Goal: Task Accomplishment & Management: Use online tool/utility

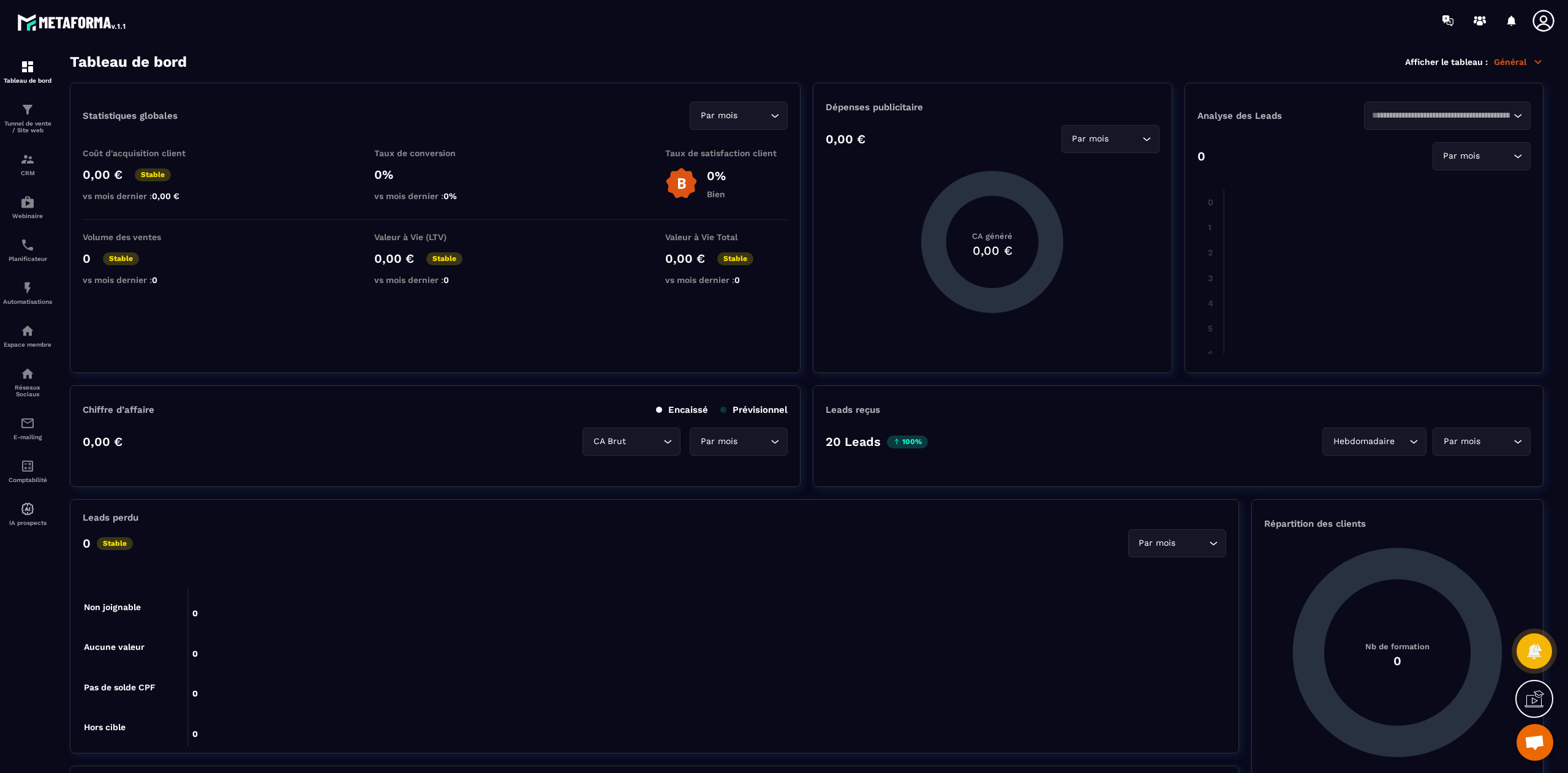
scroll to position [7463, 0]
click at [1533, 746] on span "Ouvrir le chat" at bounding box center [1534, 743] width 20 height 17
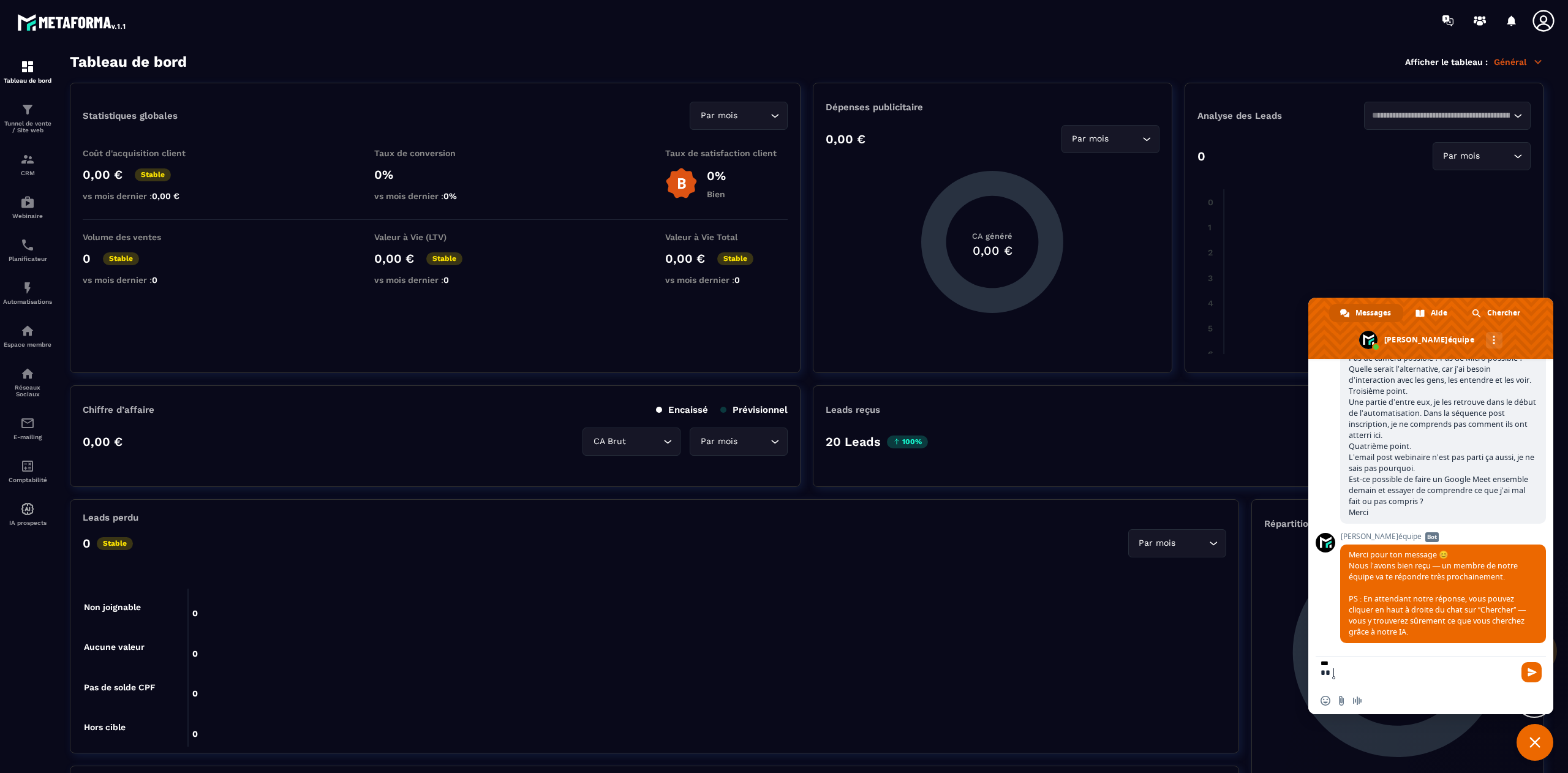
type textarea "*"
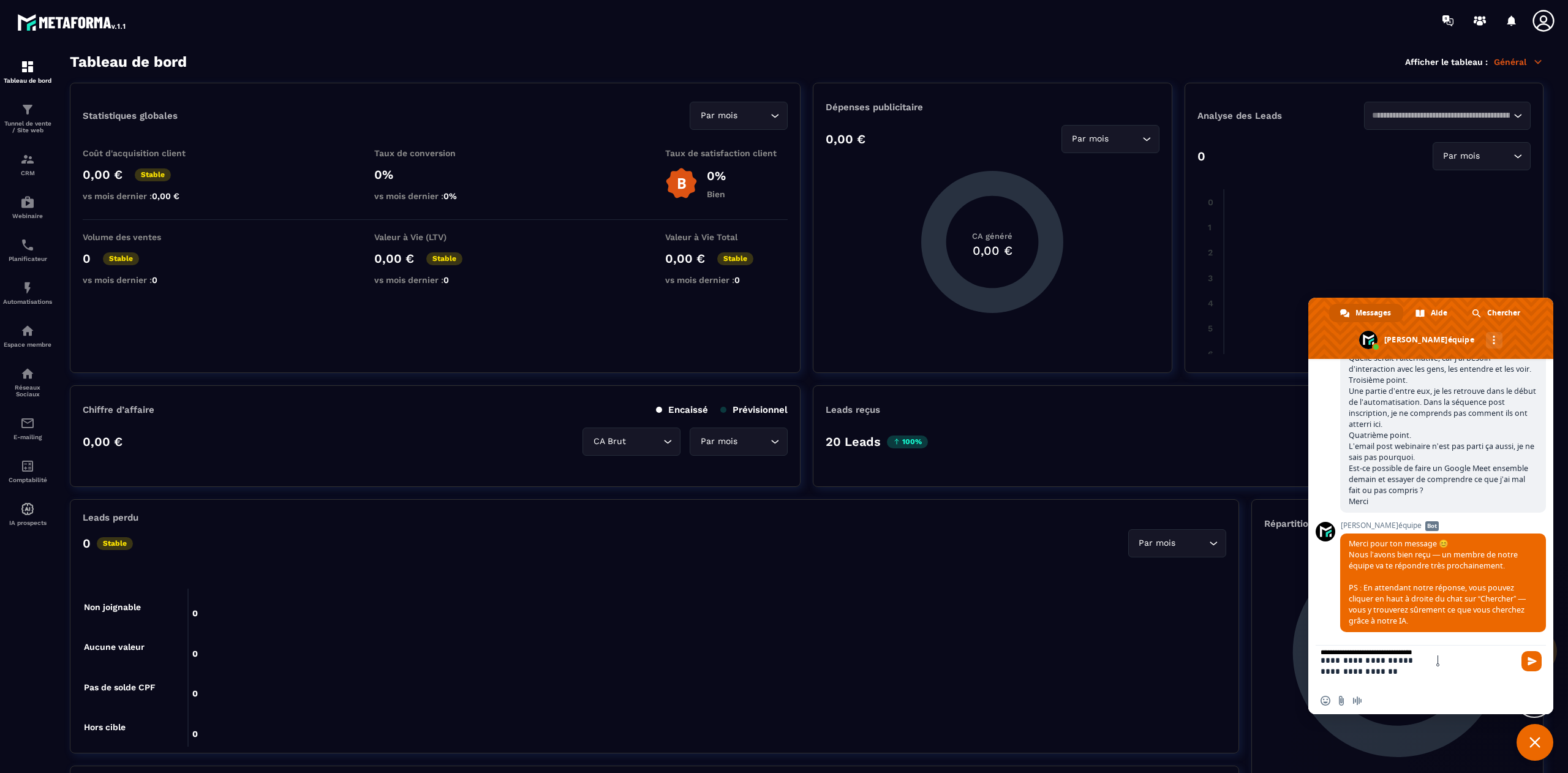
scroll to position [0, 0]
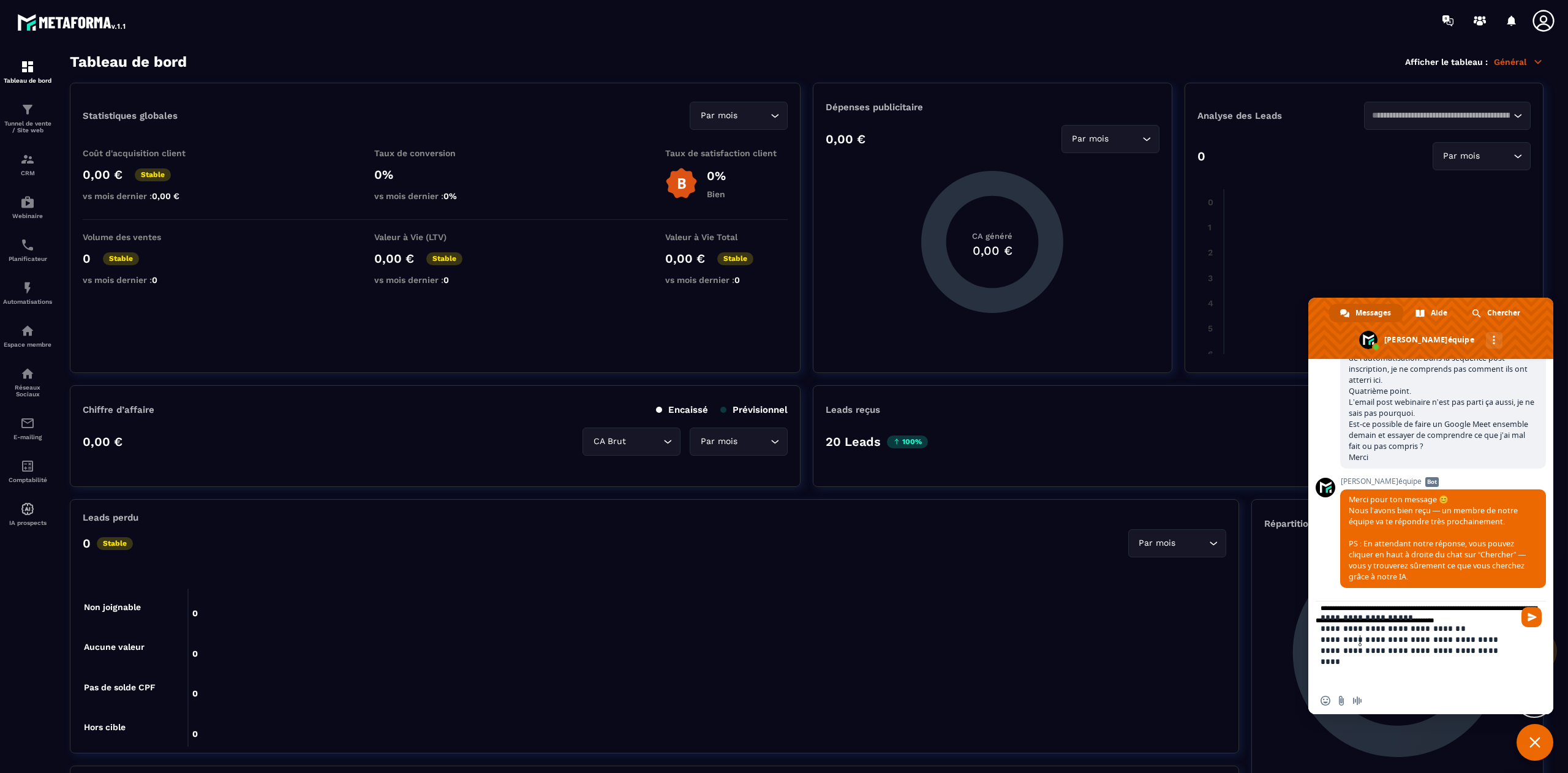
type textarea "**********"
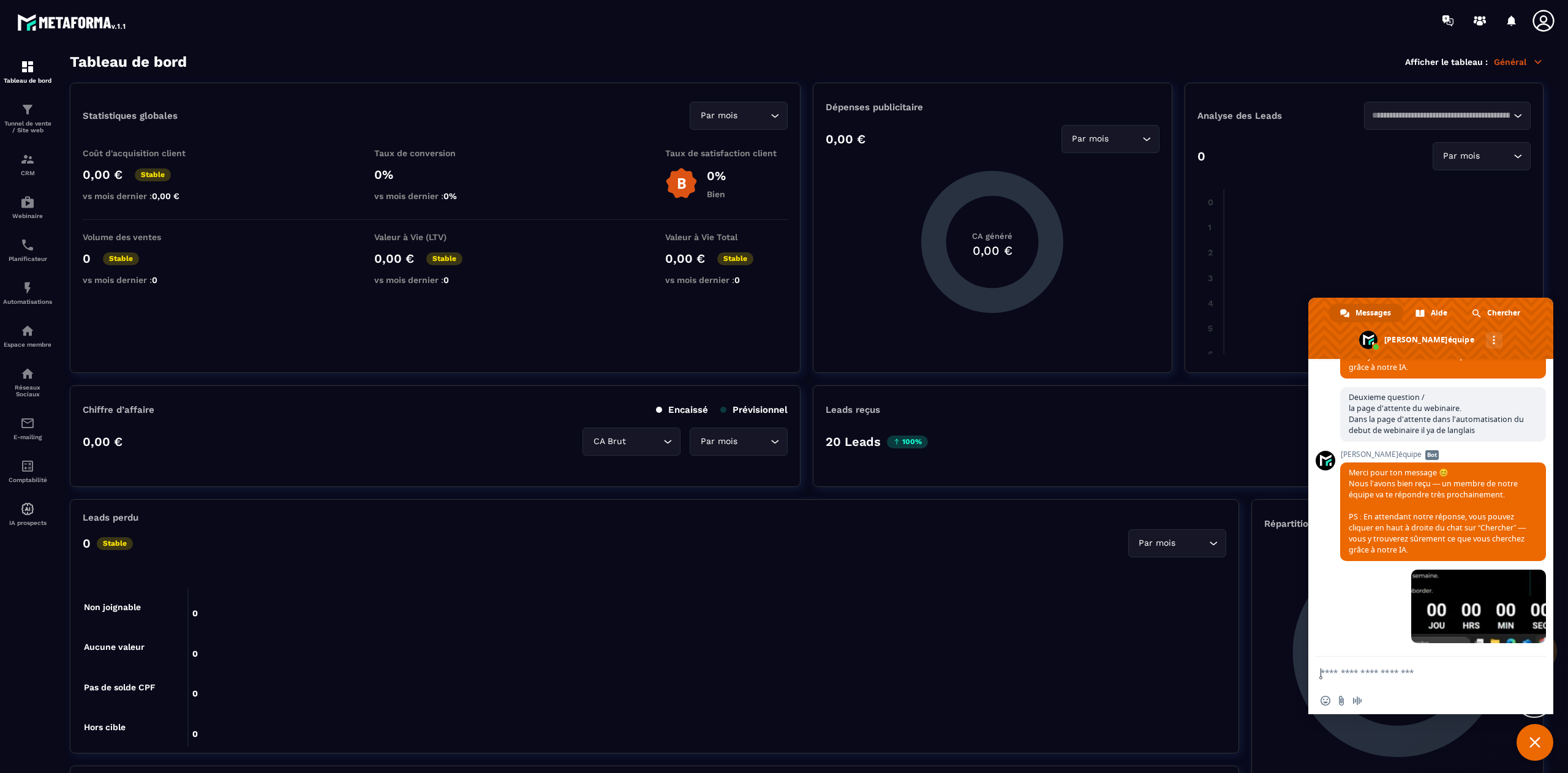
scroll to position [7728, 0]
click at [1470, 614] on span at bounding box center [1479, 606] width 135 height 73
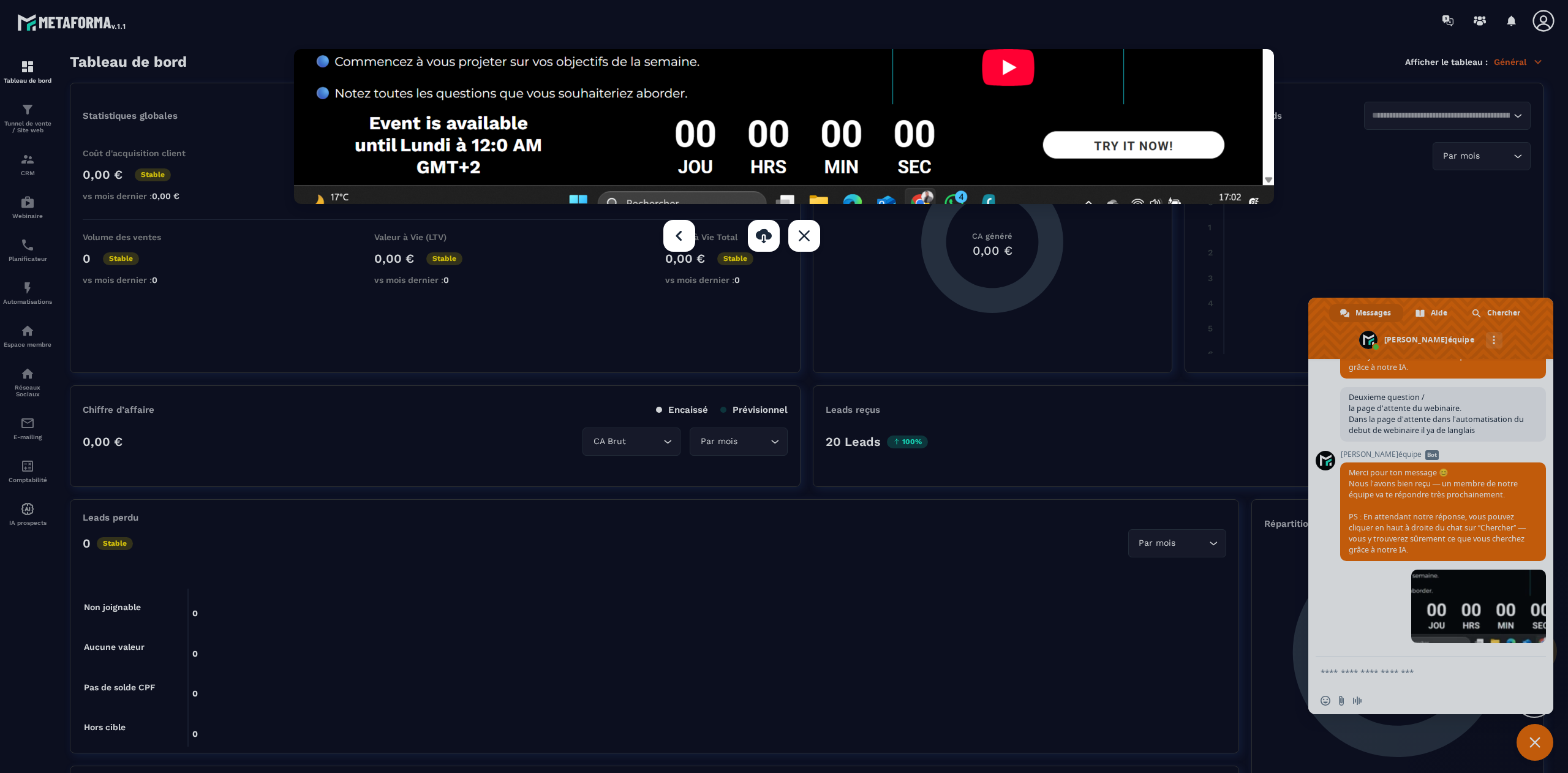
click at [1367, 671] on div at bounding box center [784, 386] width 1568 height 773
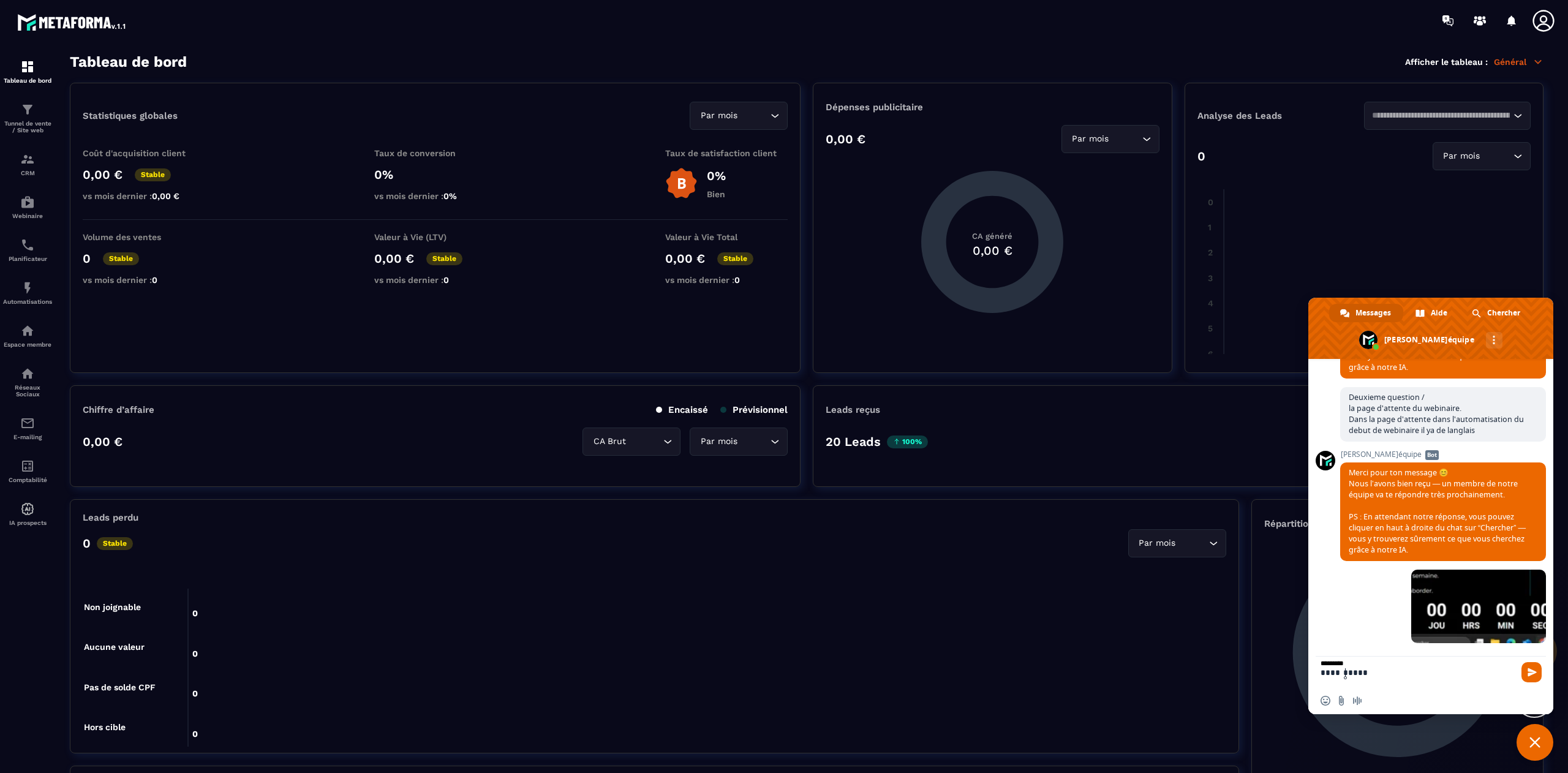
type textarea "**********"
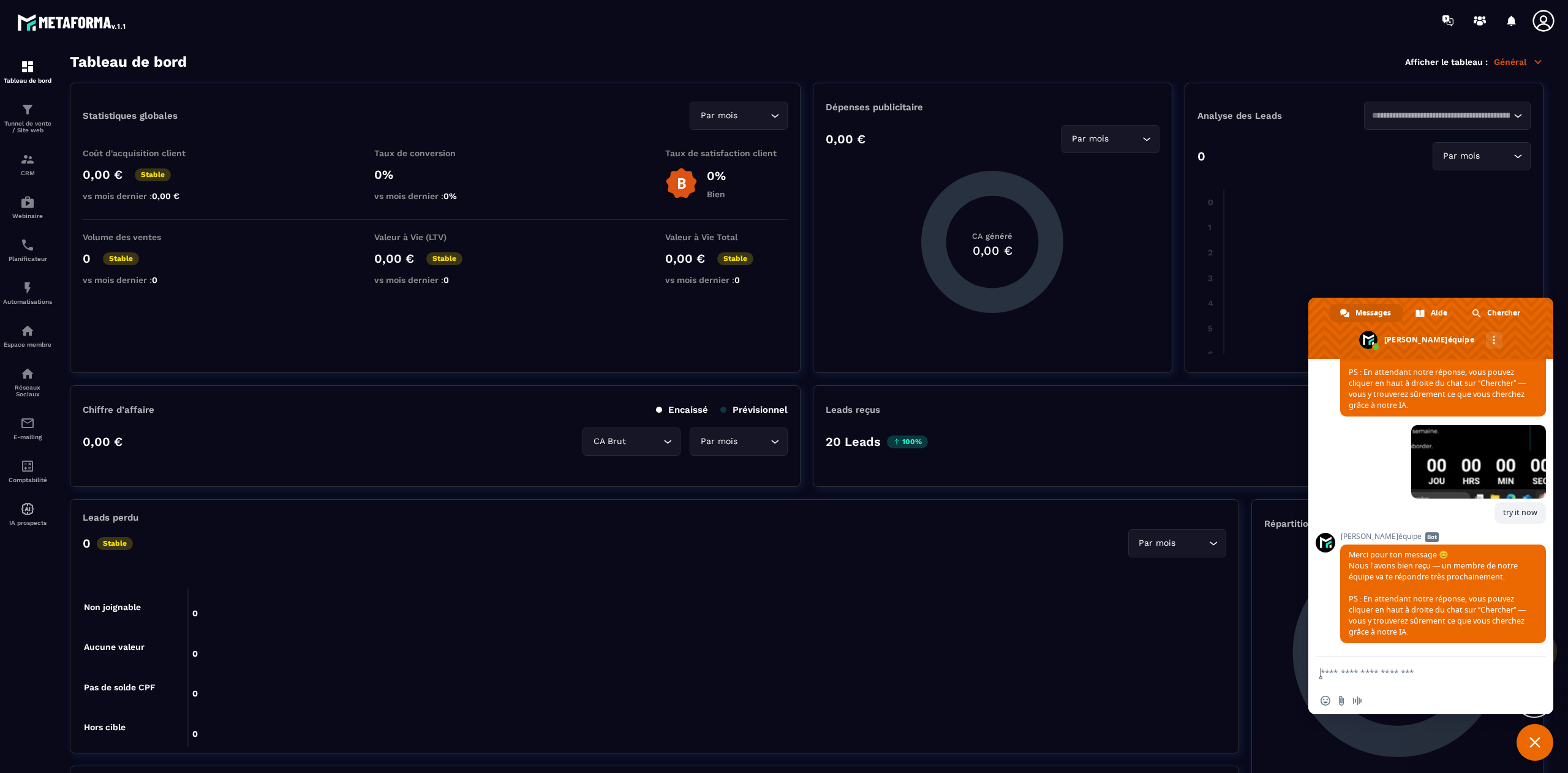
scroll to position [7873, 0]
click at [1457, 461] on span at bounding box center [1479, 461] width 135 height 73
click at [1340, 685] on textarea "Entrez votre message..." at bounding box center [1418, 672] width 196 height 30
click at [1341, 679] on textarea "Entrez votre message..." at bounding box center [1418, 672] width 196 height 30
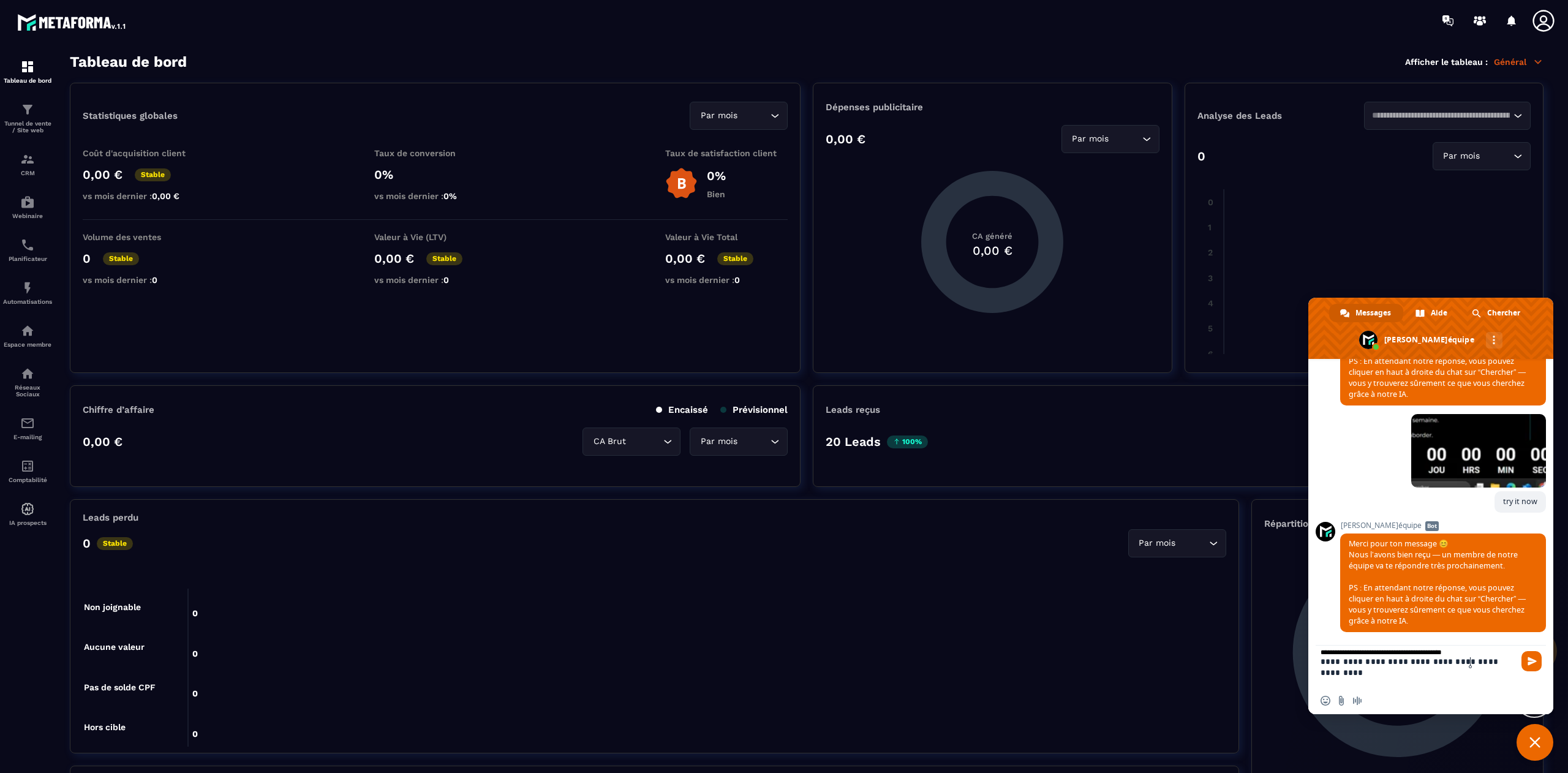
type textarea "**********"
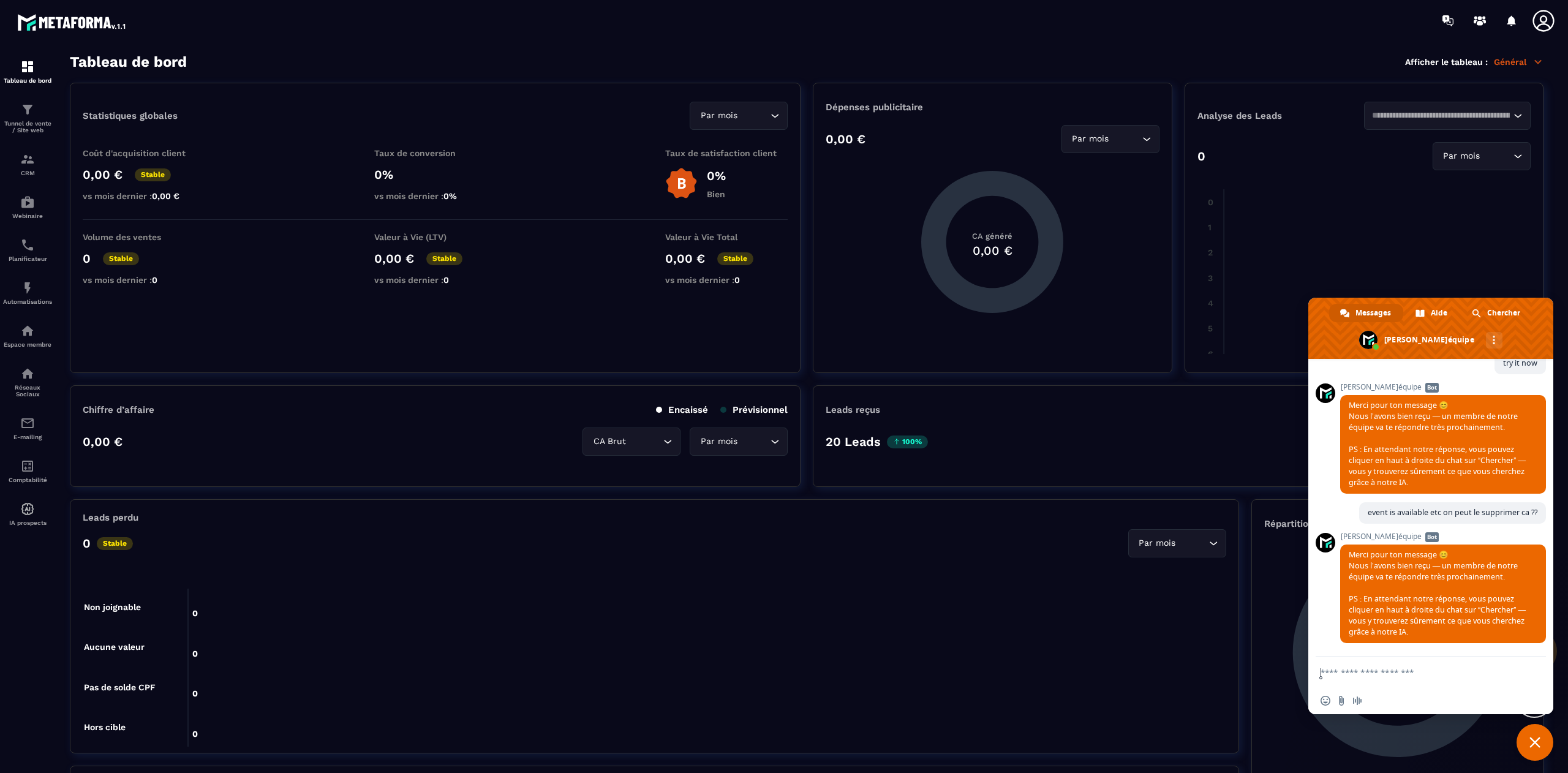
scroll to position [8035, 0]
click at [1387, 670] on textarea "Entrez votre message..." at bounding box center [1418, 672] width 196 height 30
type textarea "*****"
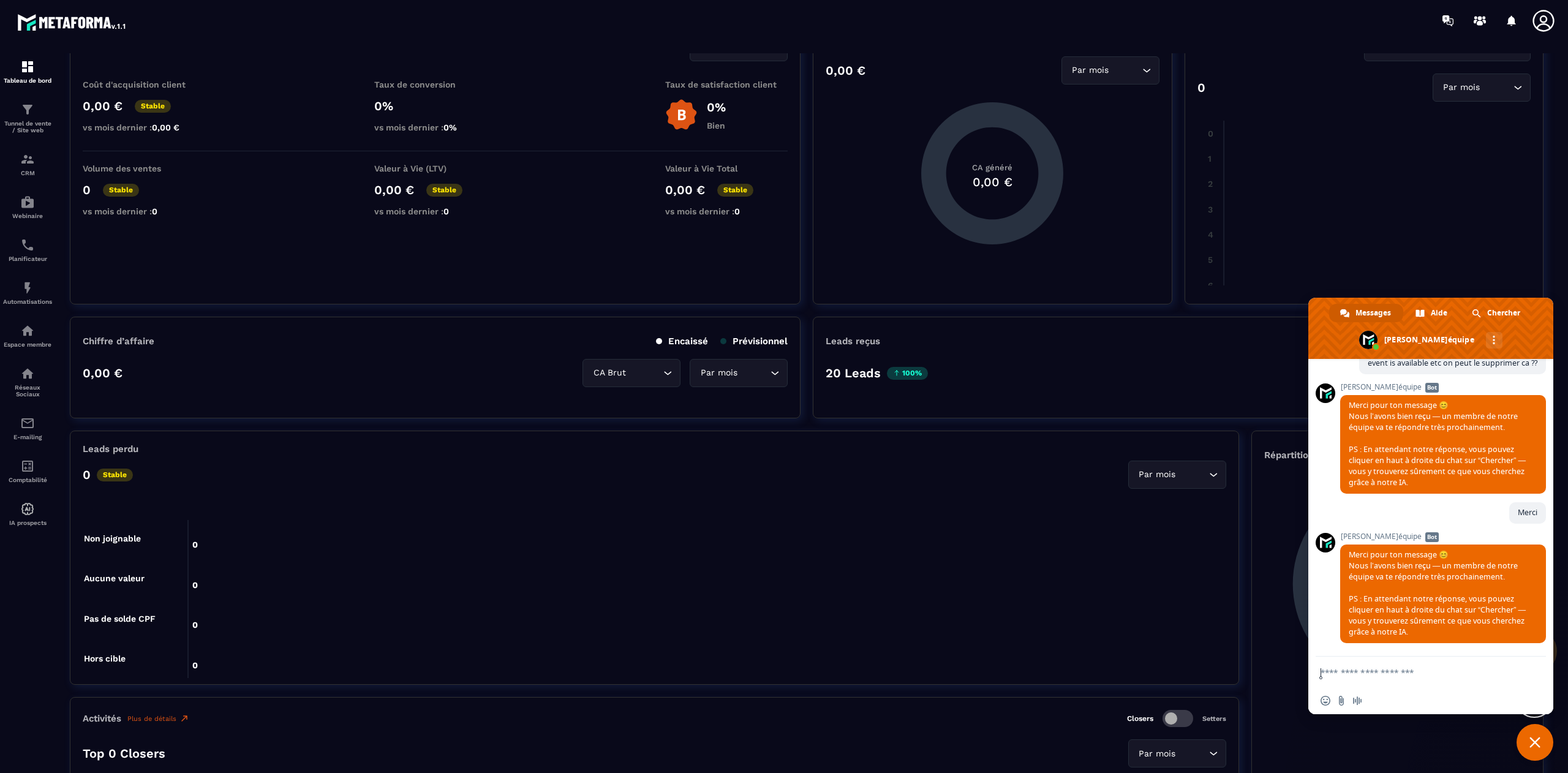
scroll to position [71, 0]
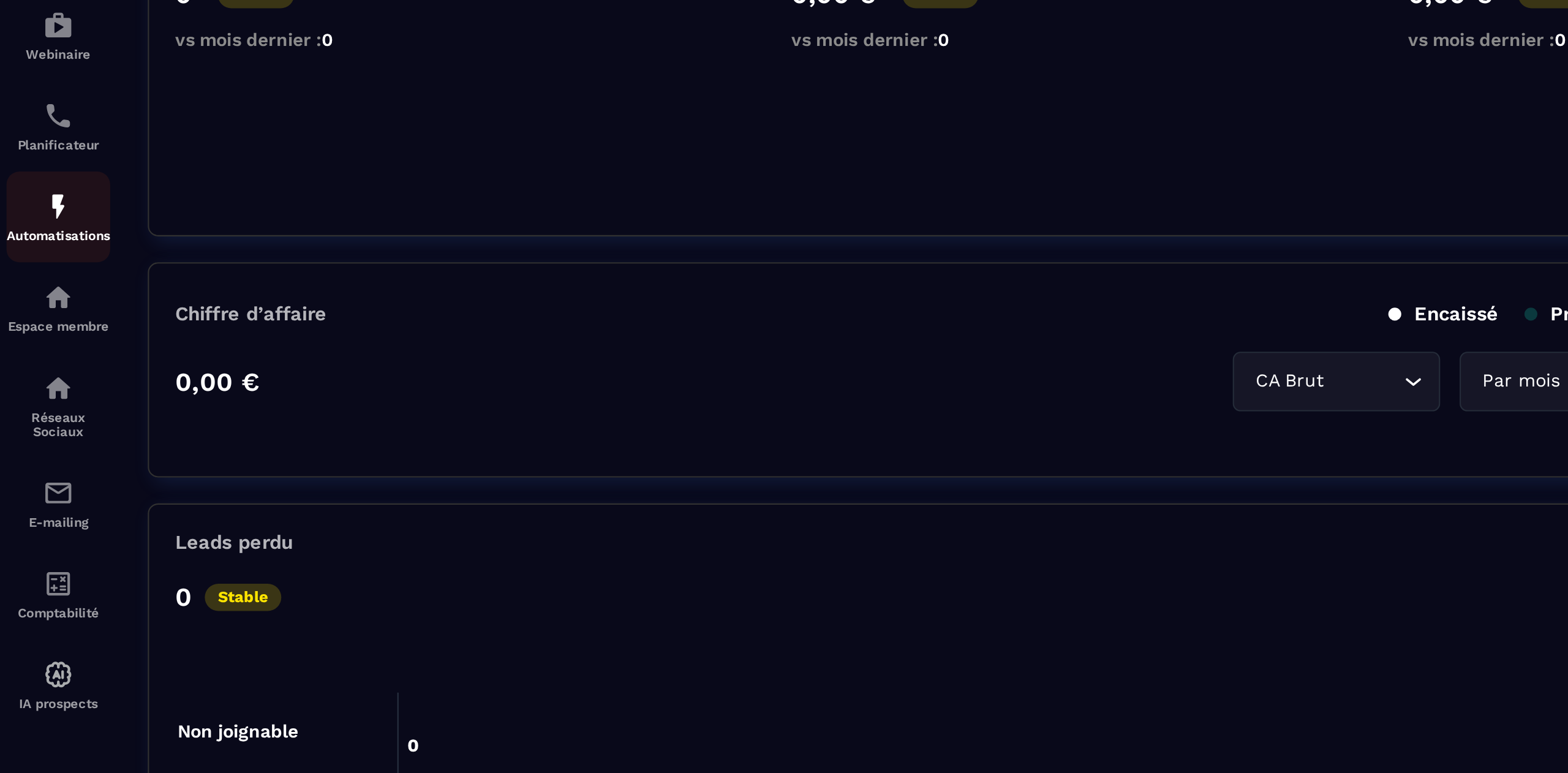
click at [27, 283] on link "Automatisations" at bounding box center [28, 293] width 49 height 43
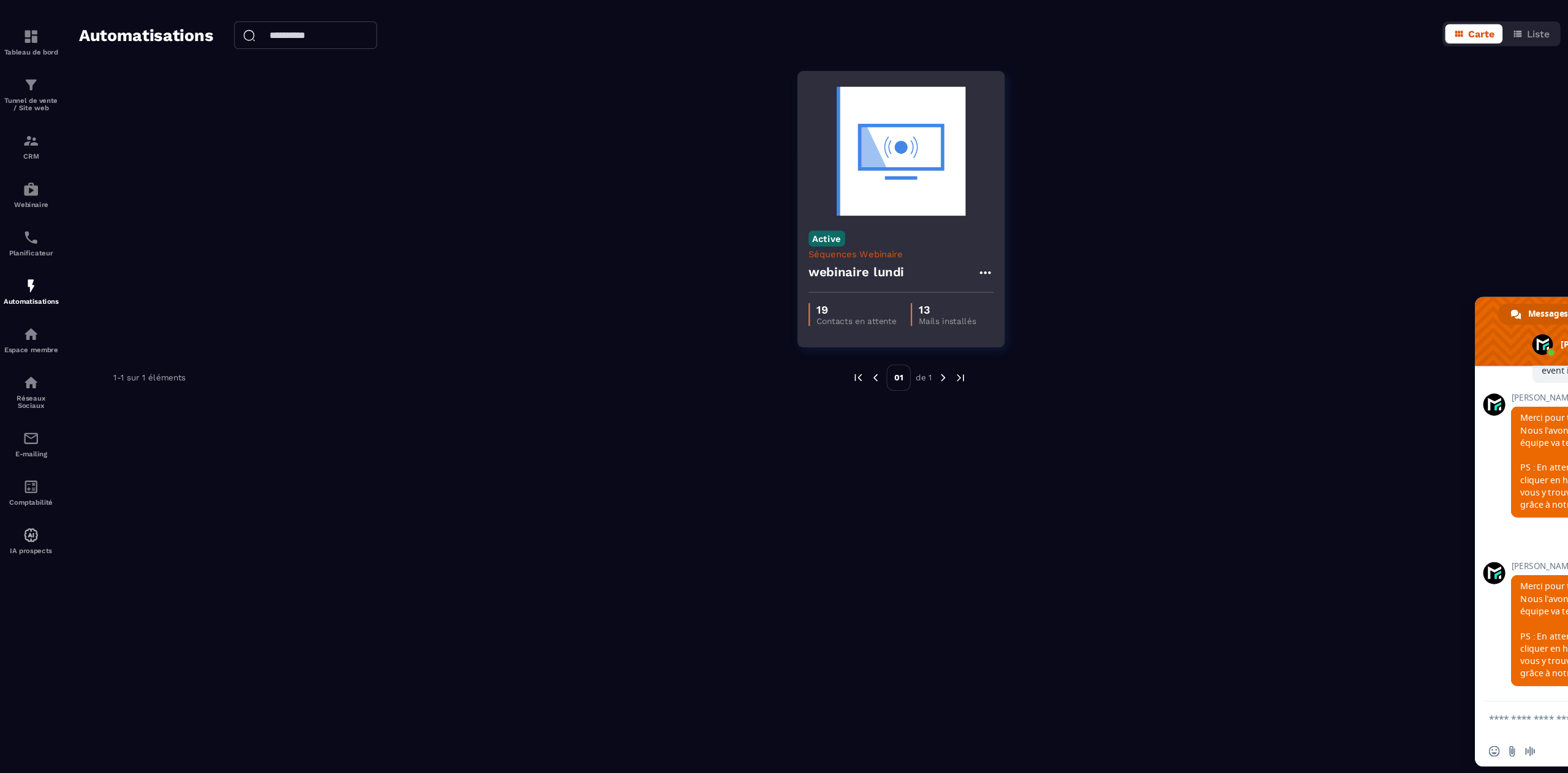
click at [797, 255] on div "Active Séquences Webinaire webinaire lundi" at bounding box center [799, 262] width 183 height 64
click at [794, 285] on div "webinaire lundi" at bounding box center [799, 279] width 164 height 30
click at [867, 275] on icon at bounding box center [874, 276] width 14 height 14
click at [895, 302] on link "Modifier" at bounding box center [904, 304] width 67 height 27
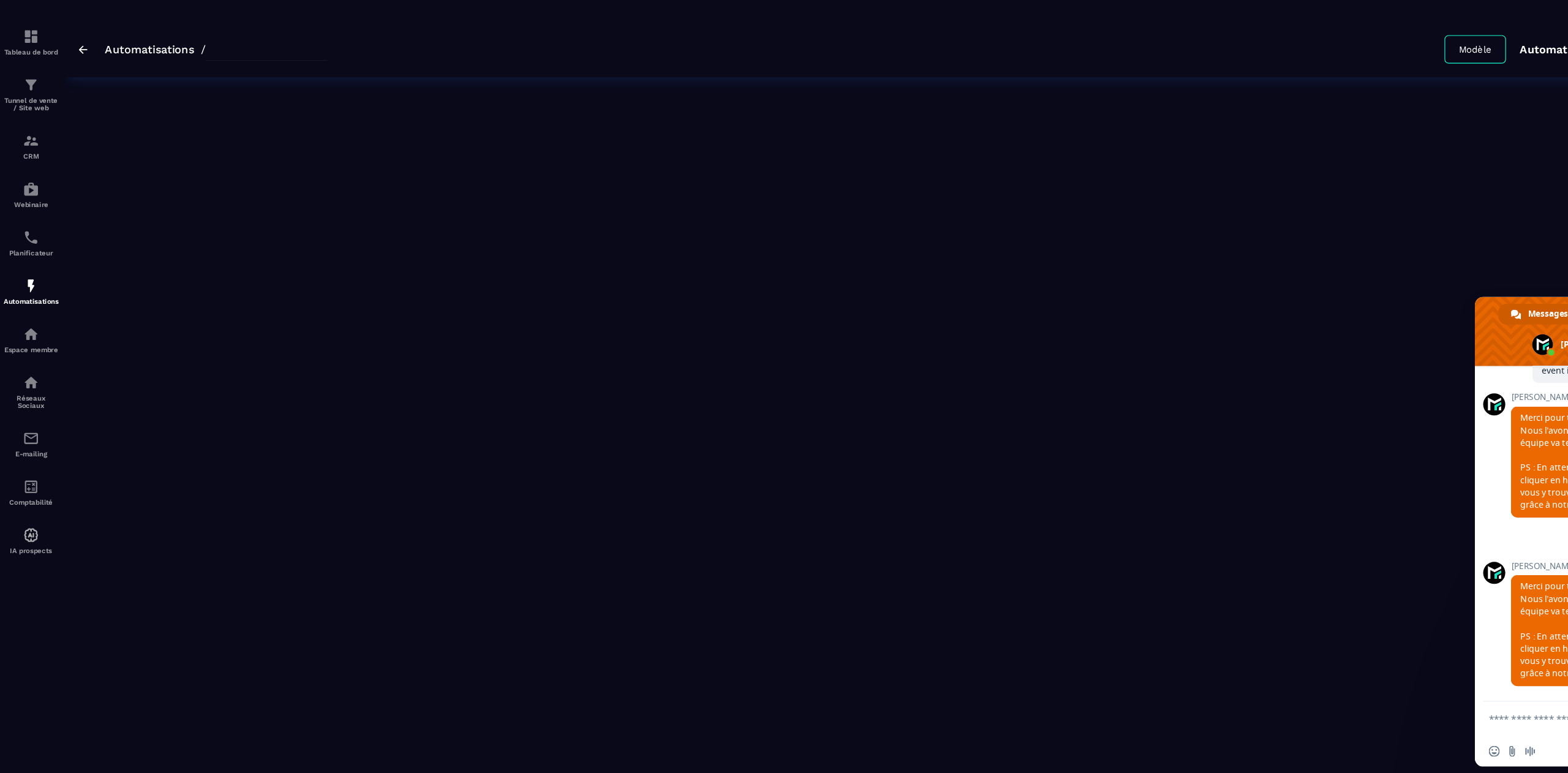
type input "**********"
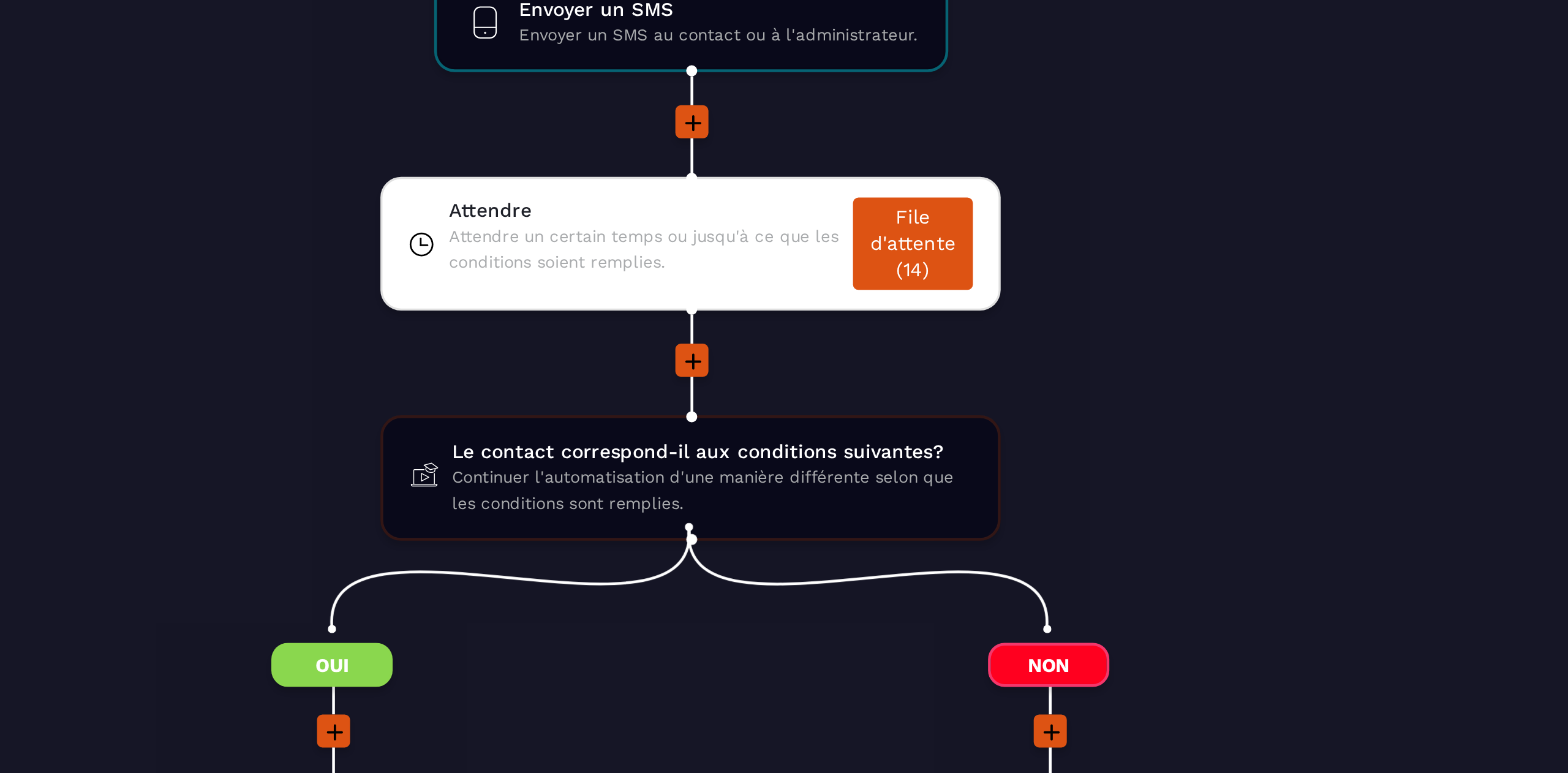
scroll to position [1103, 0]
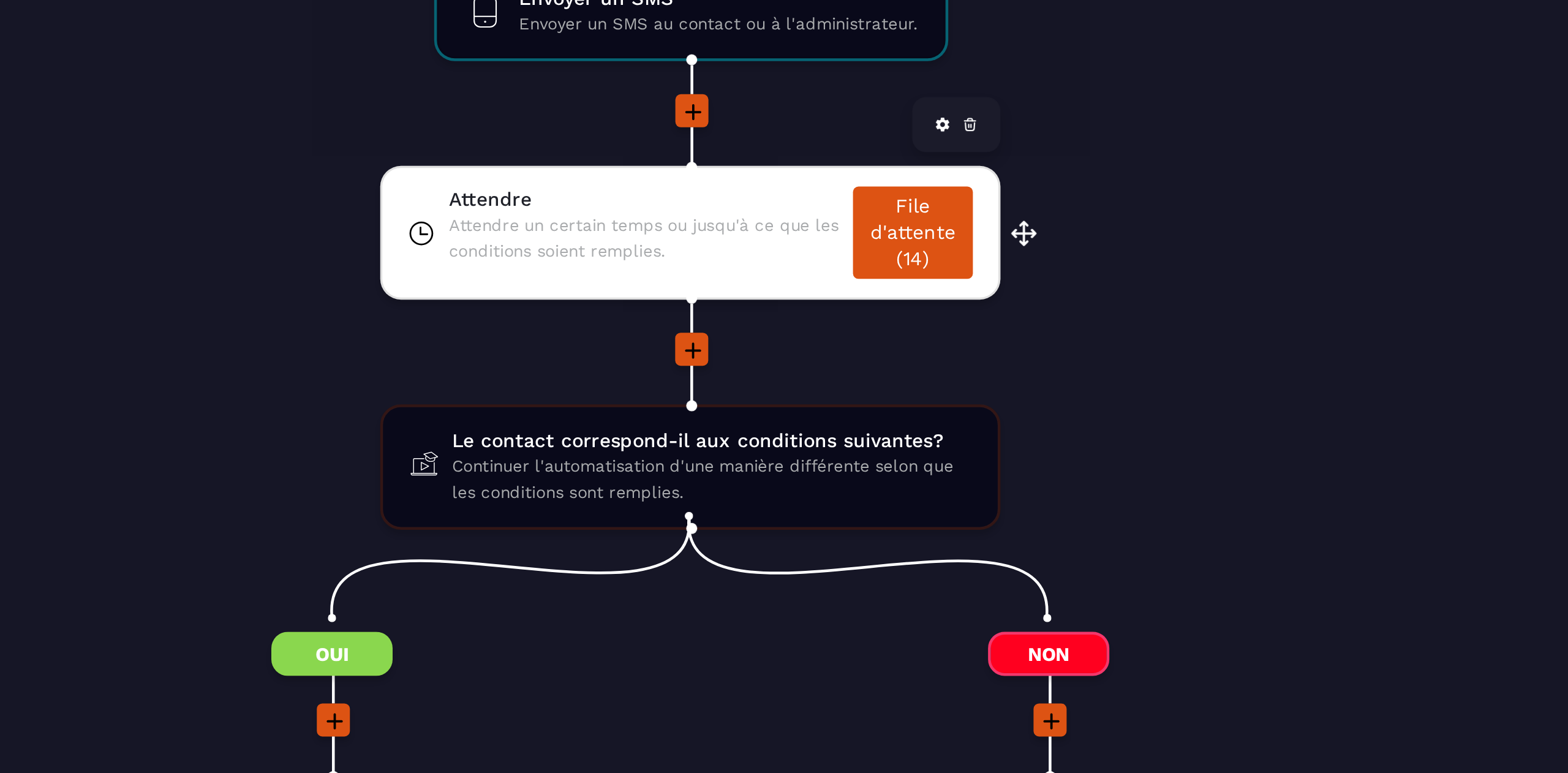
click at [818, 320] on span "Attendre un certain temps ou jusqu'à ce que les conditions soient remplies." at bounding box center [786, 329] width 174 height 24
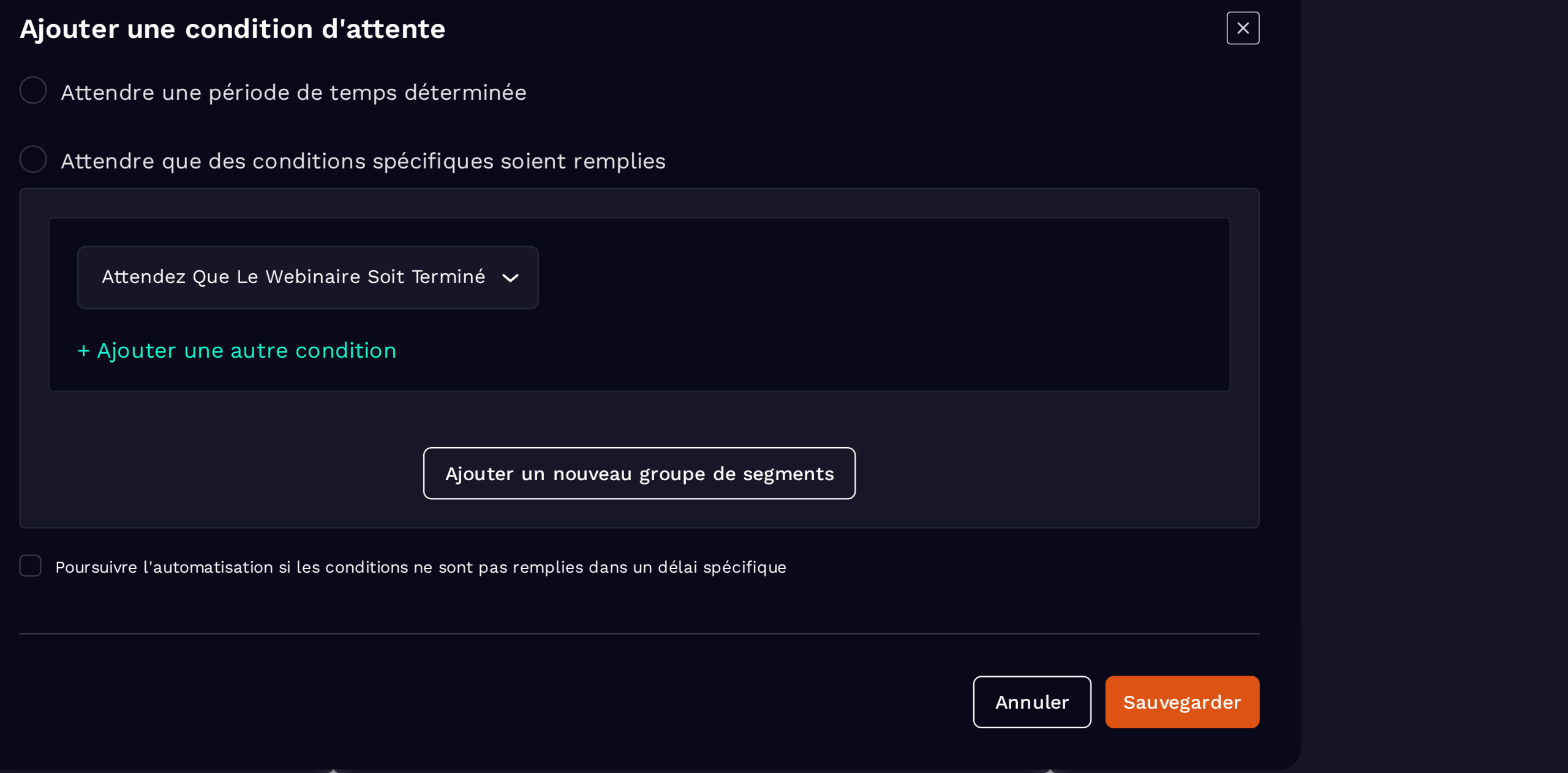
click at [658, 346] on div "Attendez que le webinaire soit terminé Loading..." at bounding box center [637, 345] width 206 height 28
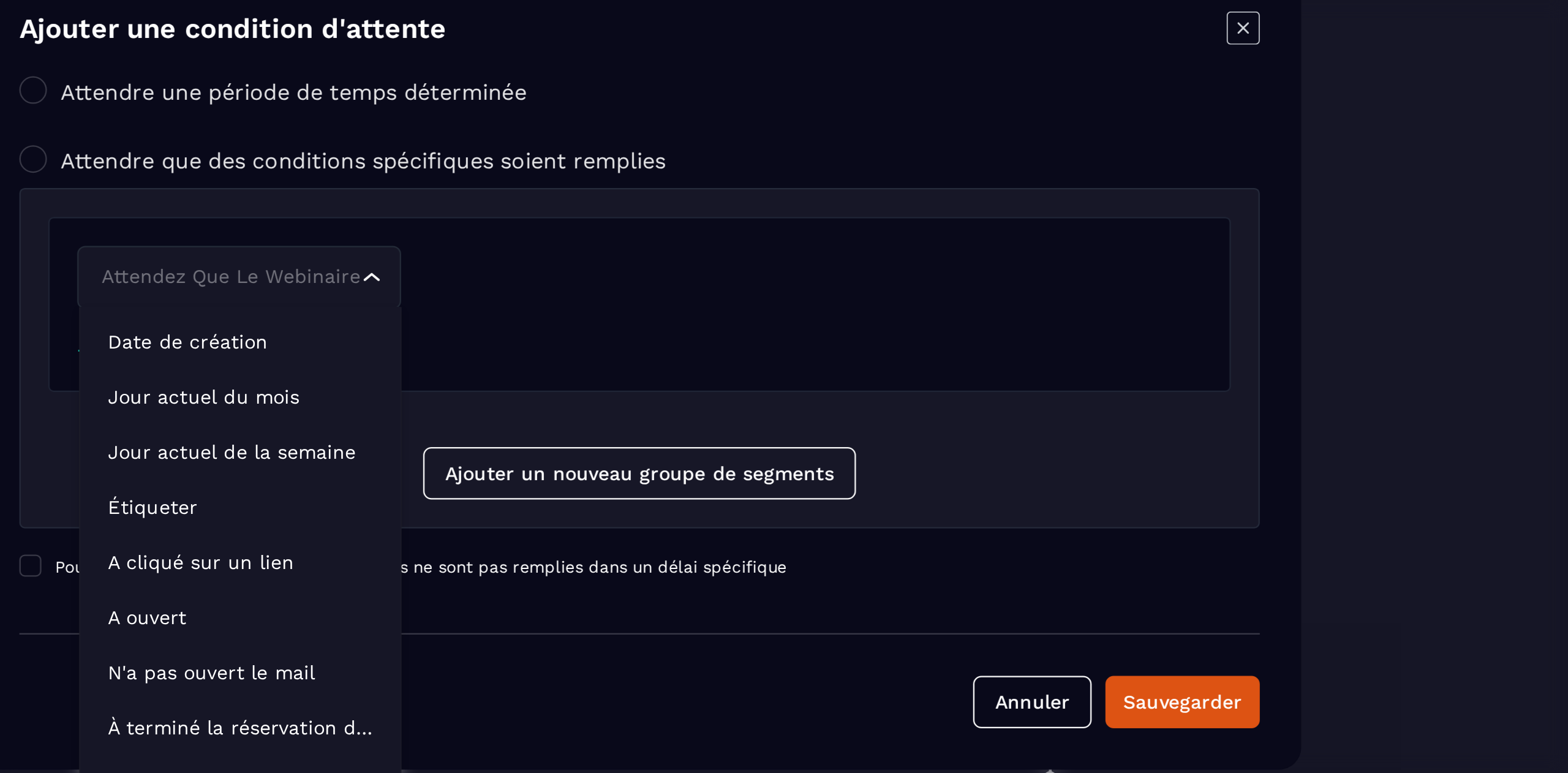
click at [662, 345] on div "Attendez que le webinaire soit terminé Loading..." at bounding box center [606, 345] width 144 height 28
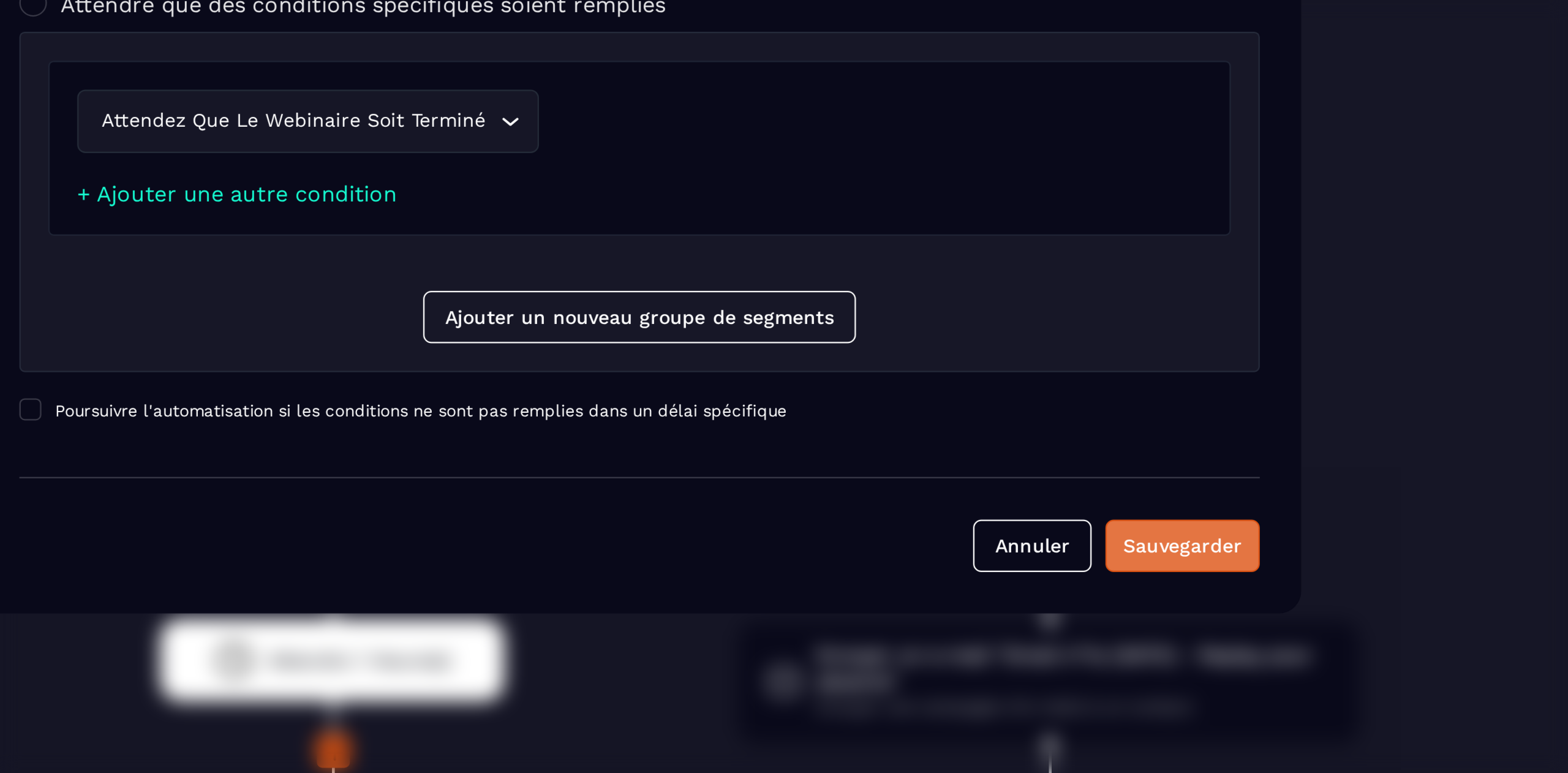
click at [1018, 533] on div "Sauvegarder" at bounding box center [1025, 534] width 53 height 13
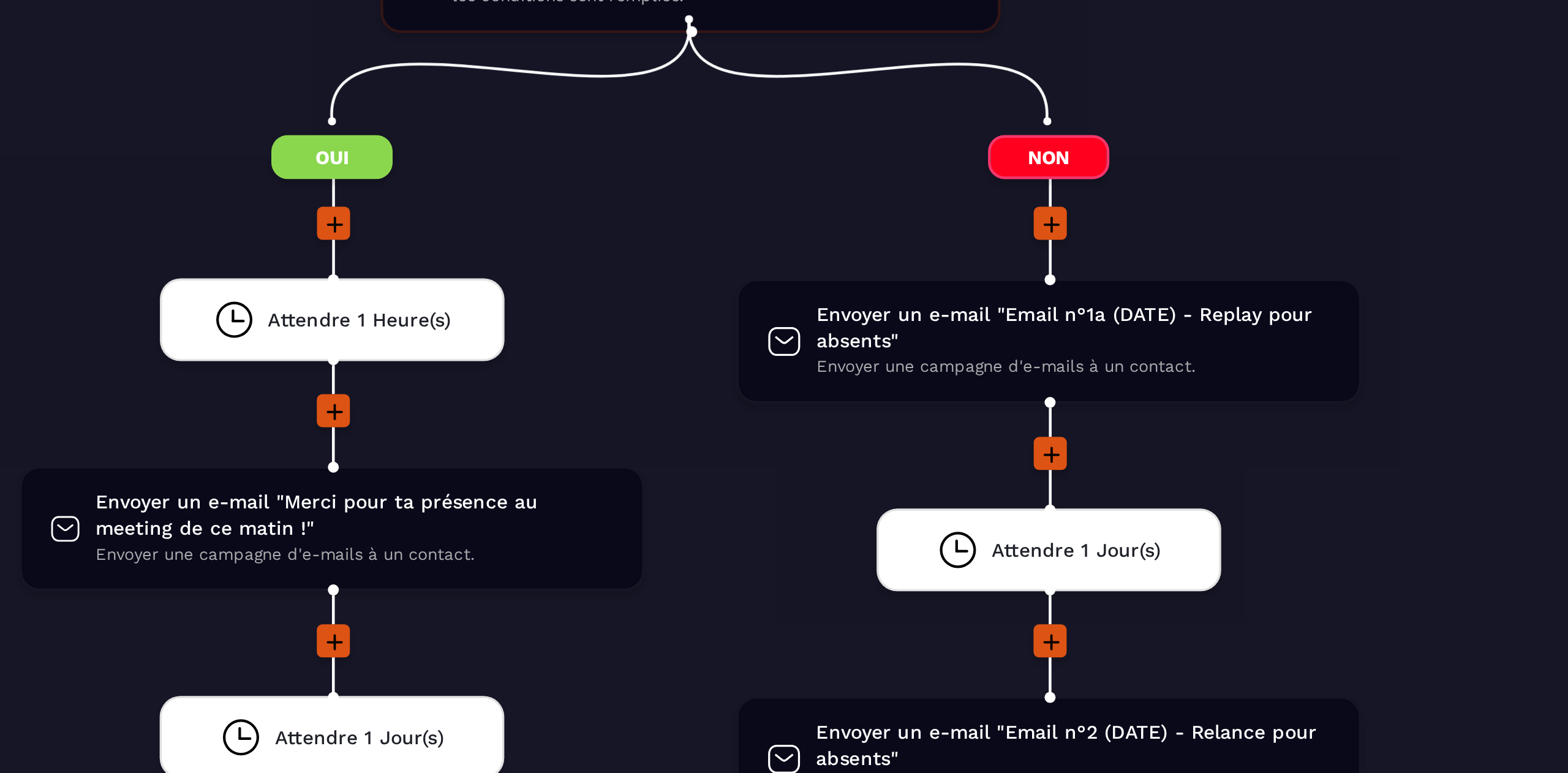
scroll to position [1259, 0]
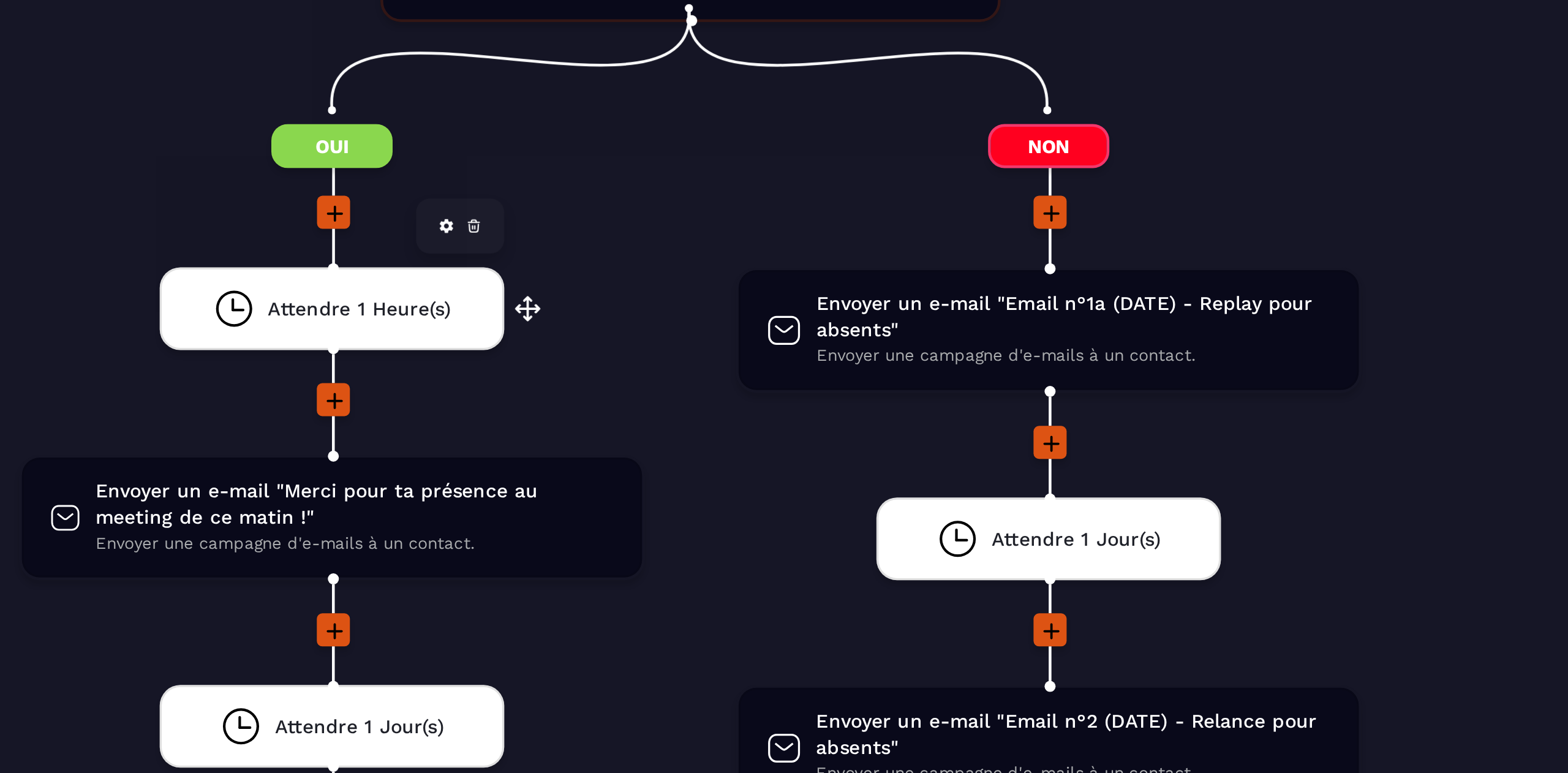
click at [711, 392] on icon at bounding box center [709, 392] width 1 height 1
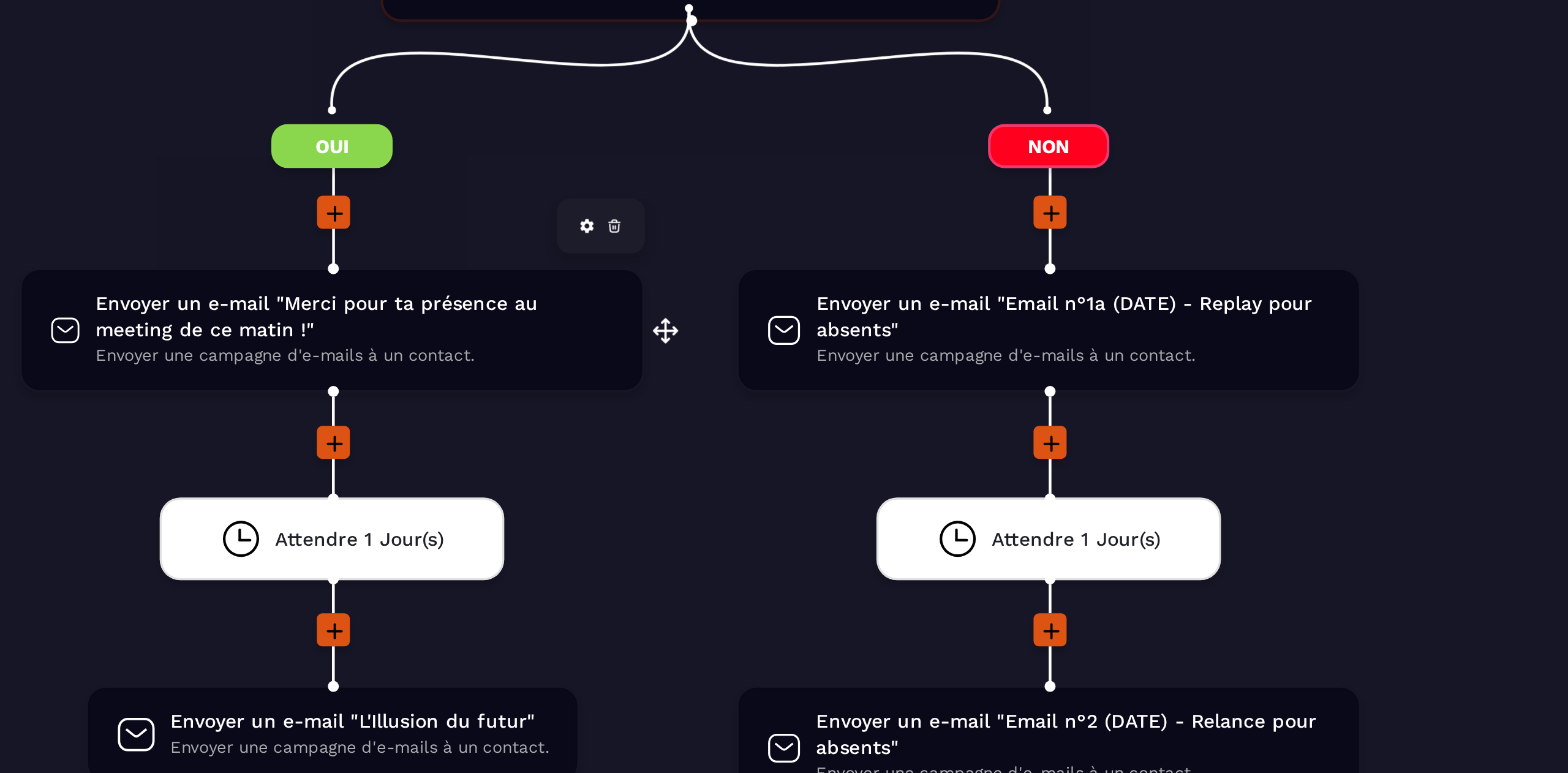
click at [640, 444] on span "Envoyer une campagne d'e-mails à un contact." at bounding box center [657, 450] width 231 height 12
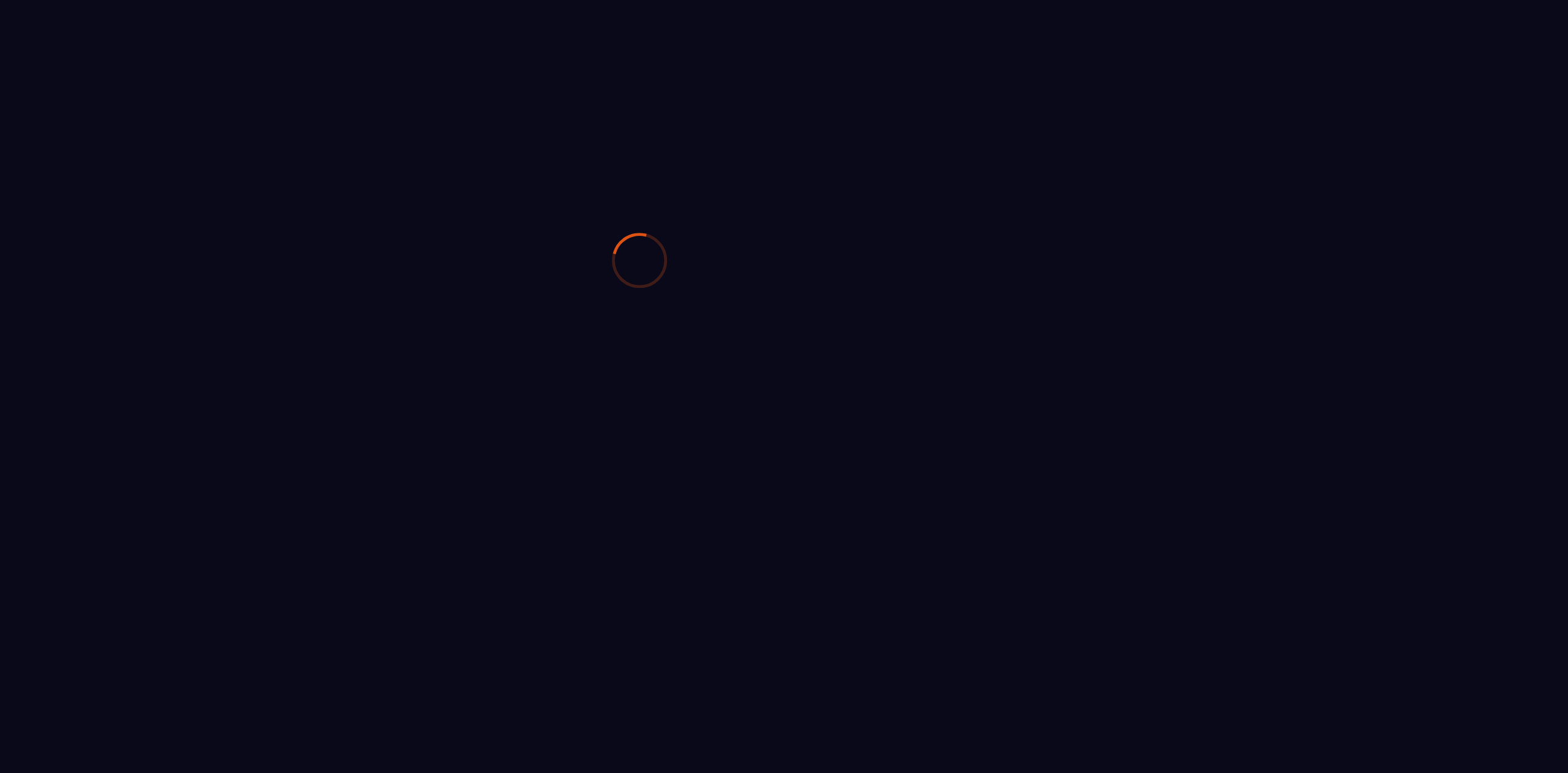
click at [661, 427] on div at bounding box center [784, 407] width 1568 height 733
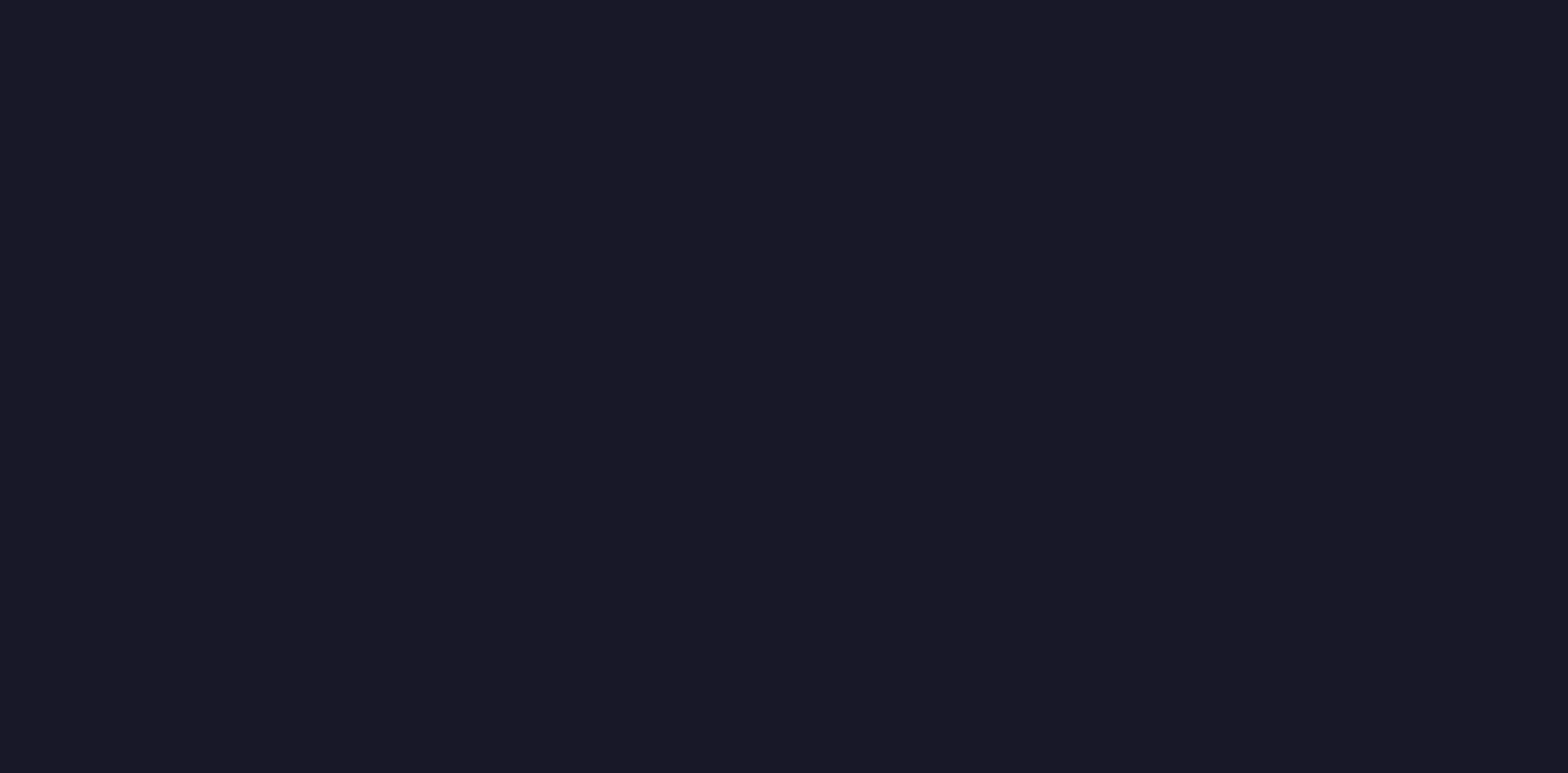
scroll to position [28, 0]
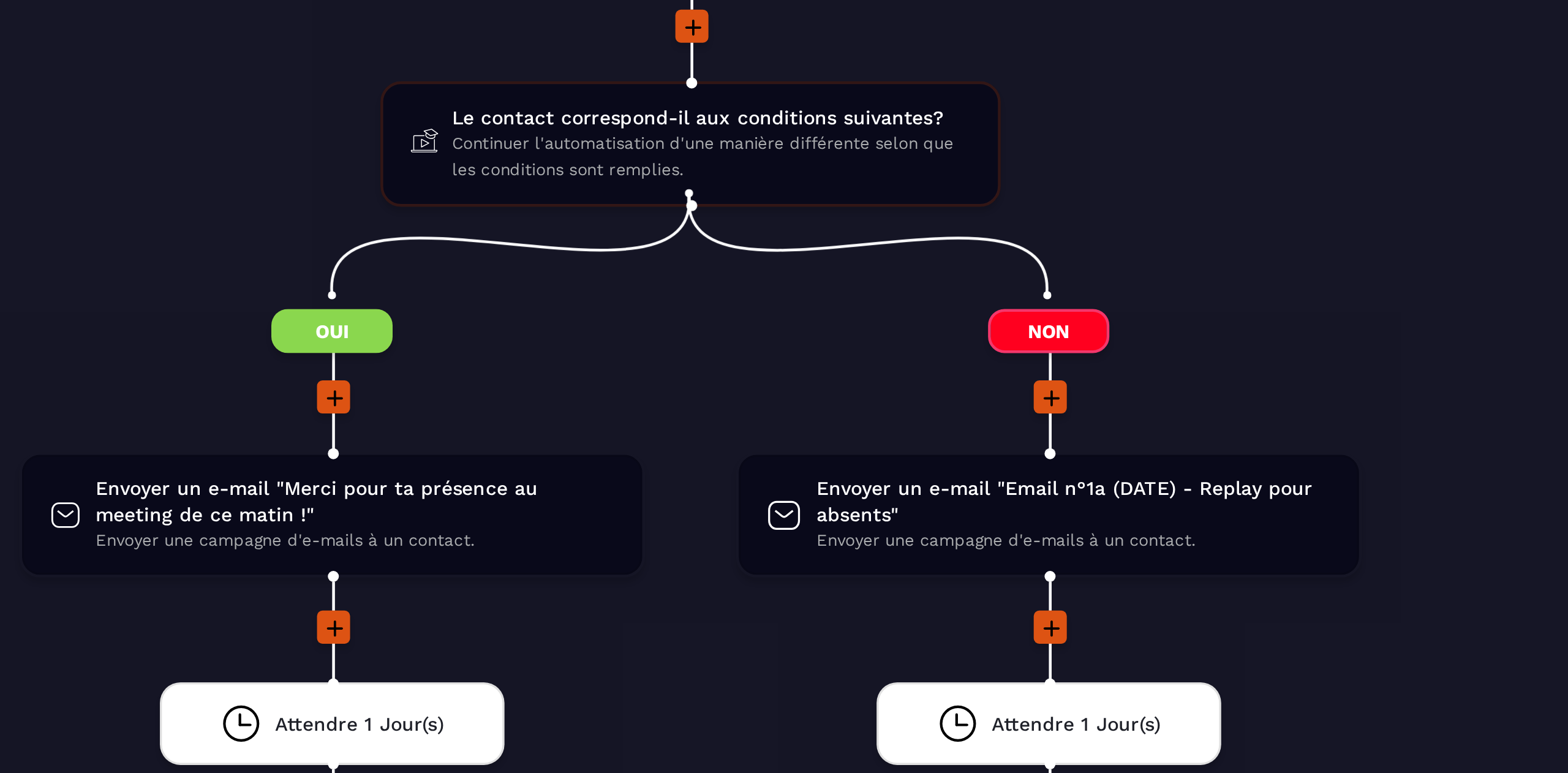
scroll to position [1179, 0]
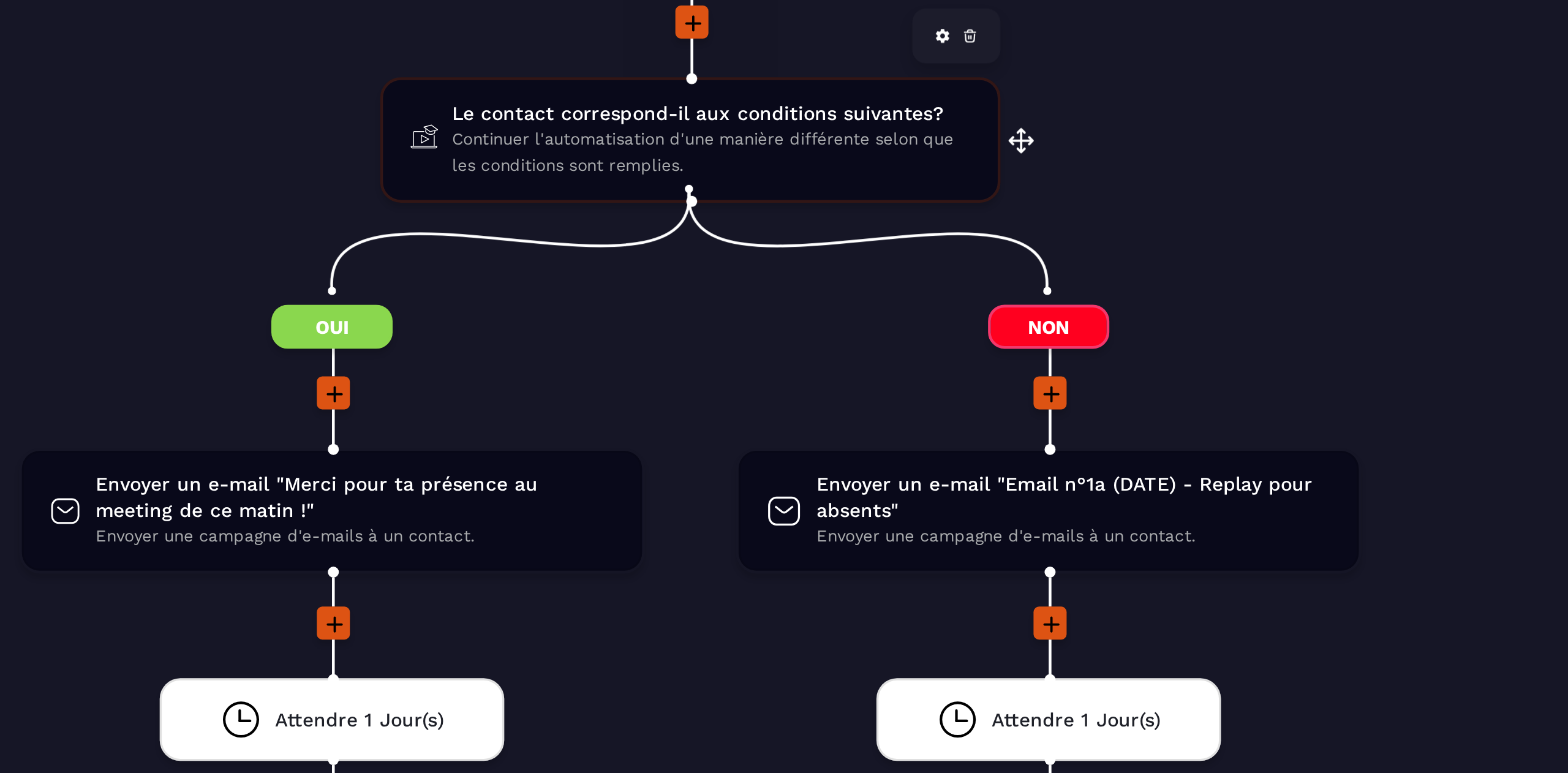
click at [802, 348] on span "Continuer l'automatisation d'une manière différente selon que les conditions so…" at bounding box center [816, 360] width 230 height 24
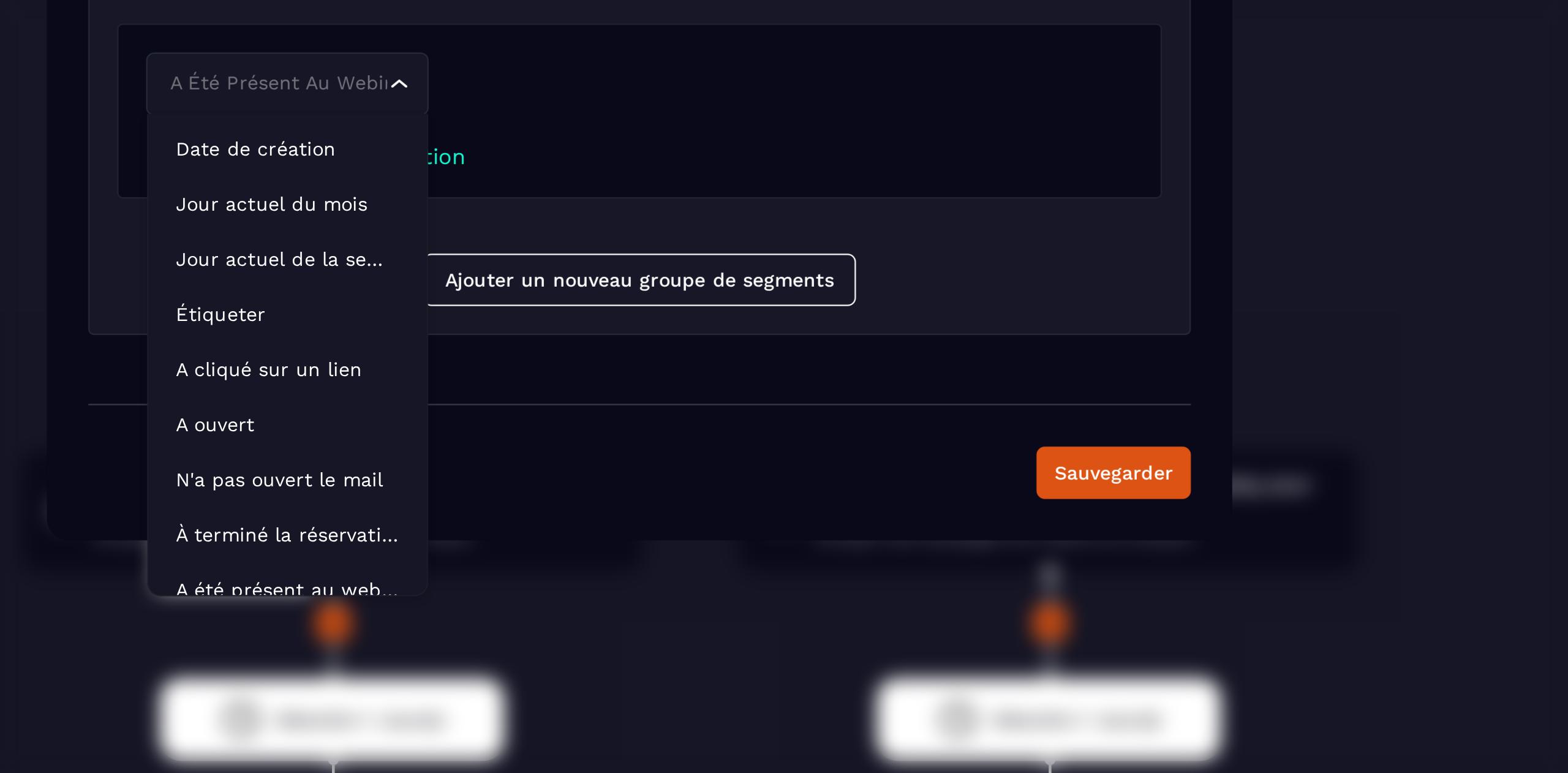
click at [688, 329] on div "A été présent au webinar Loading..." at bounding box center [627, 329] width 126 height 28
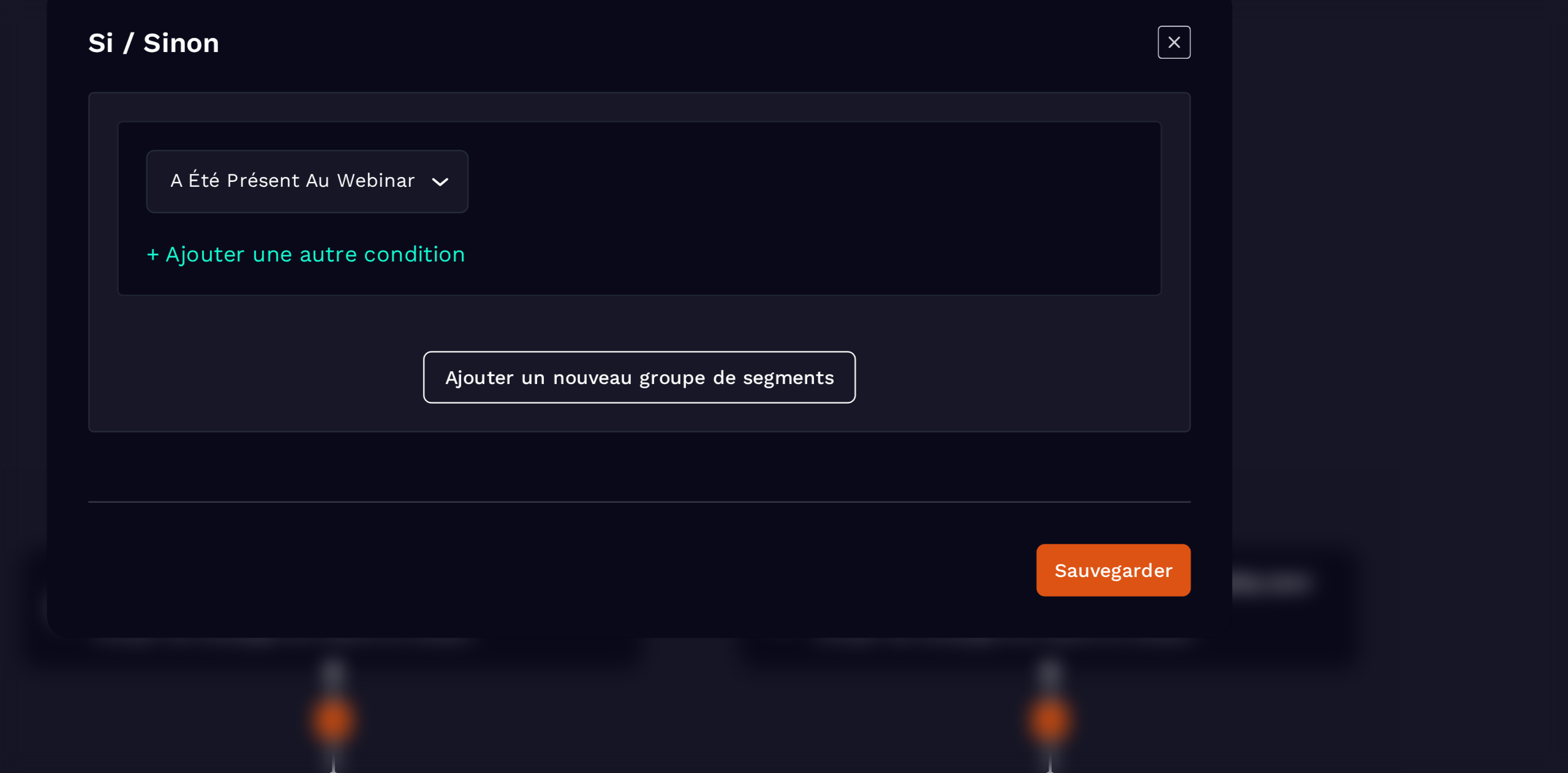
click at [1023, 269] on icon "Modal window" at bounding box center [1021, 266] width 14 height 14
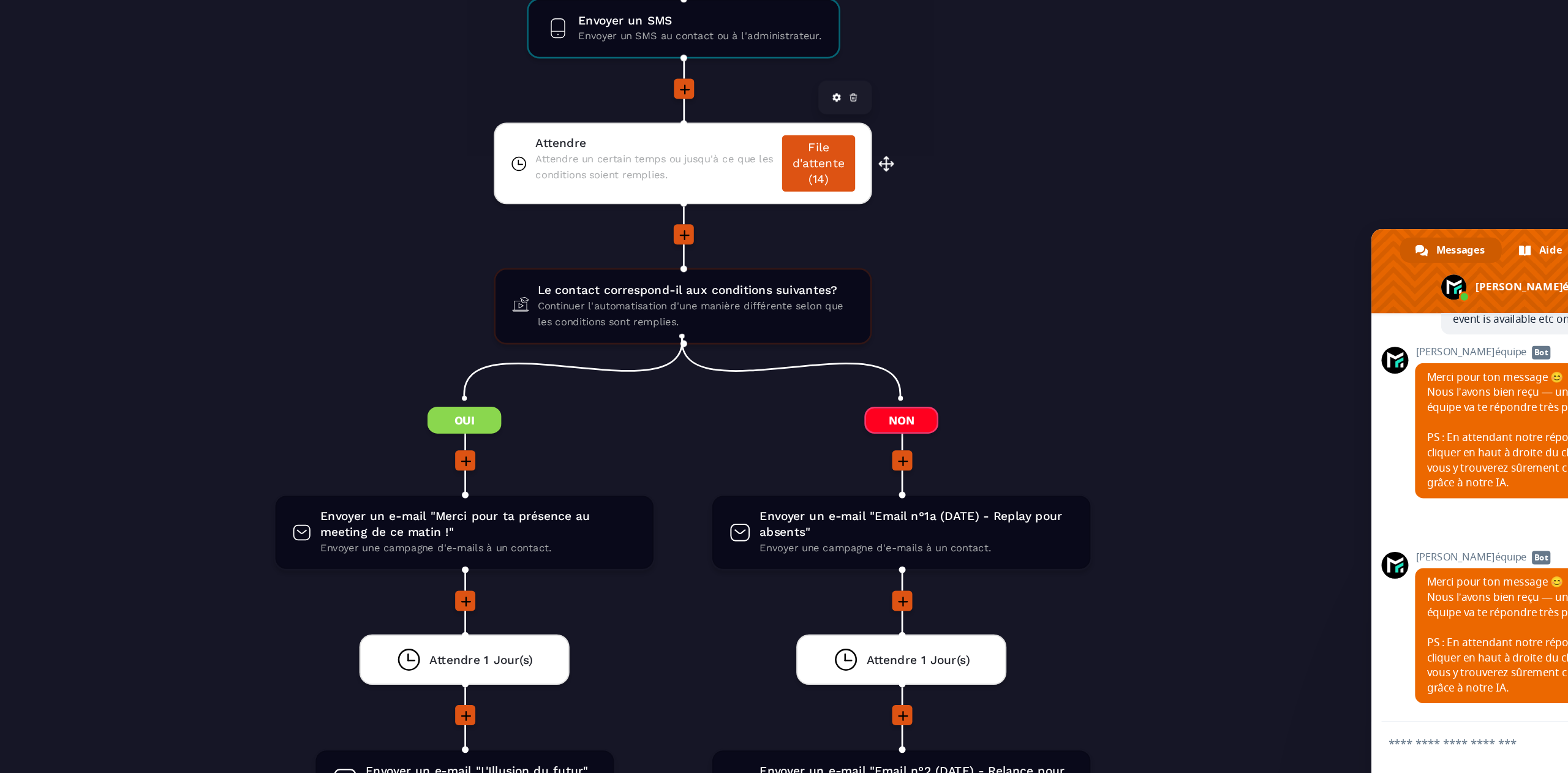
click at [782, 244] on span "Attendre un certain temps ou jusqu'à ce que les conditions soient remplies." at bounding box center [786, 253] width 174 height 24
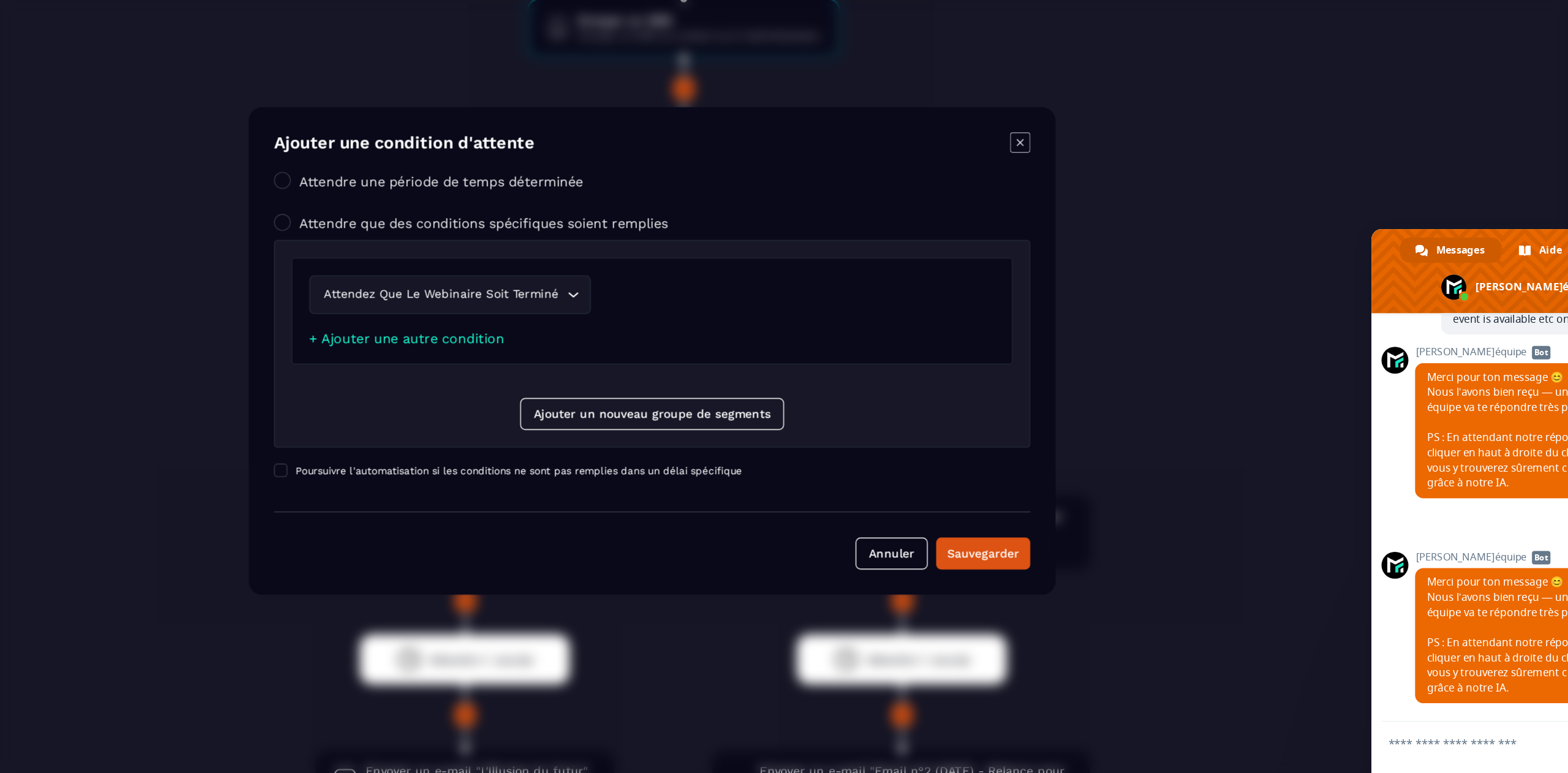
click at [1055, 232] on icon "Modal window" at bounding box center [1052, 234] width 14 height 14
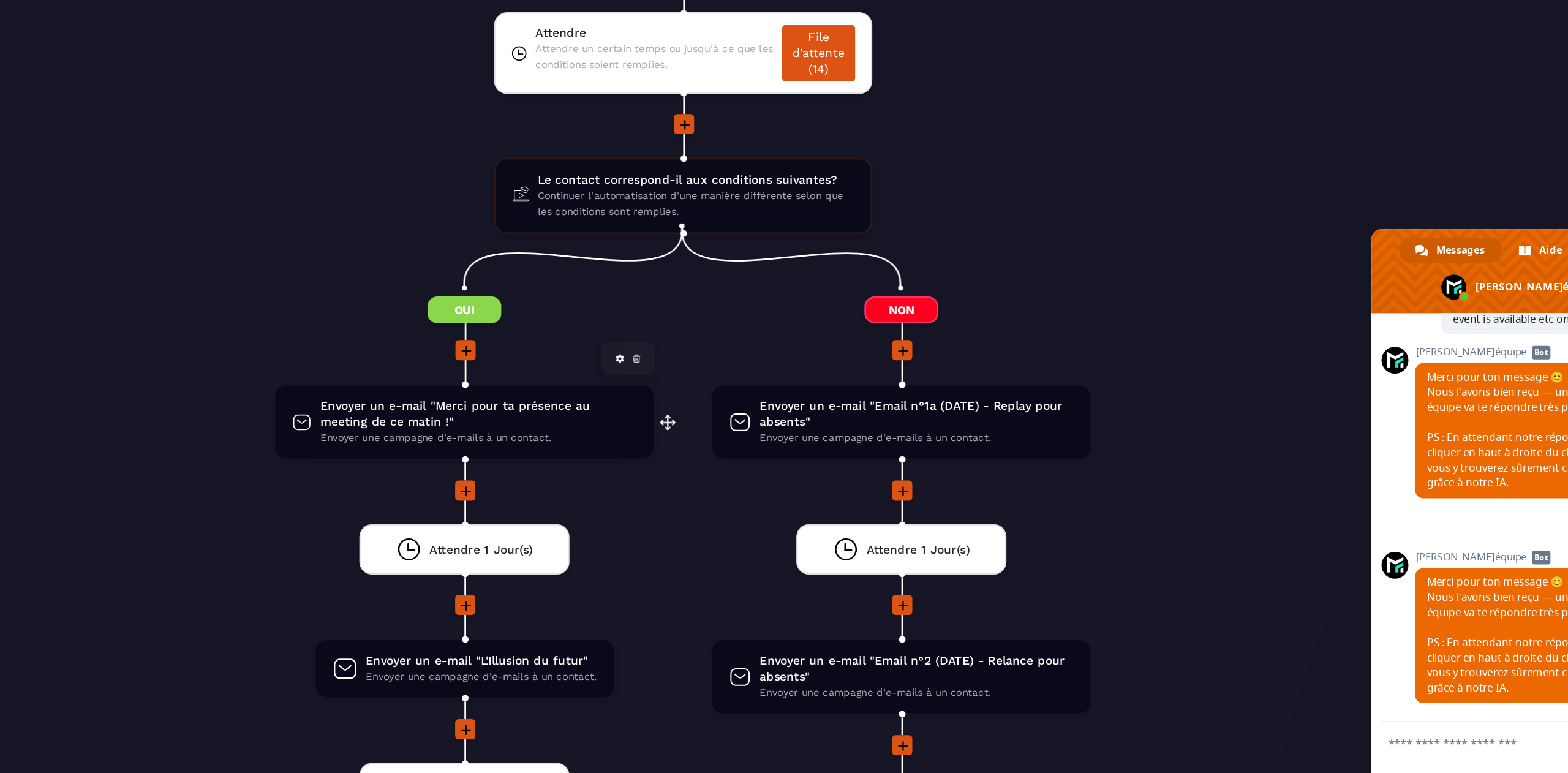
scroll to position [1260, 0]
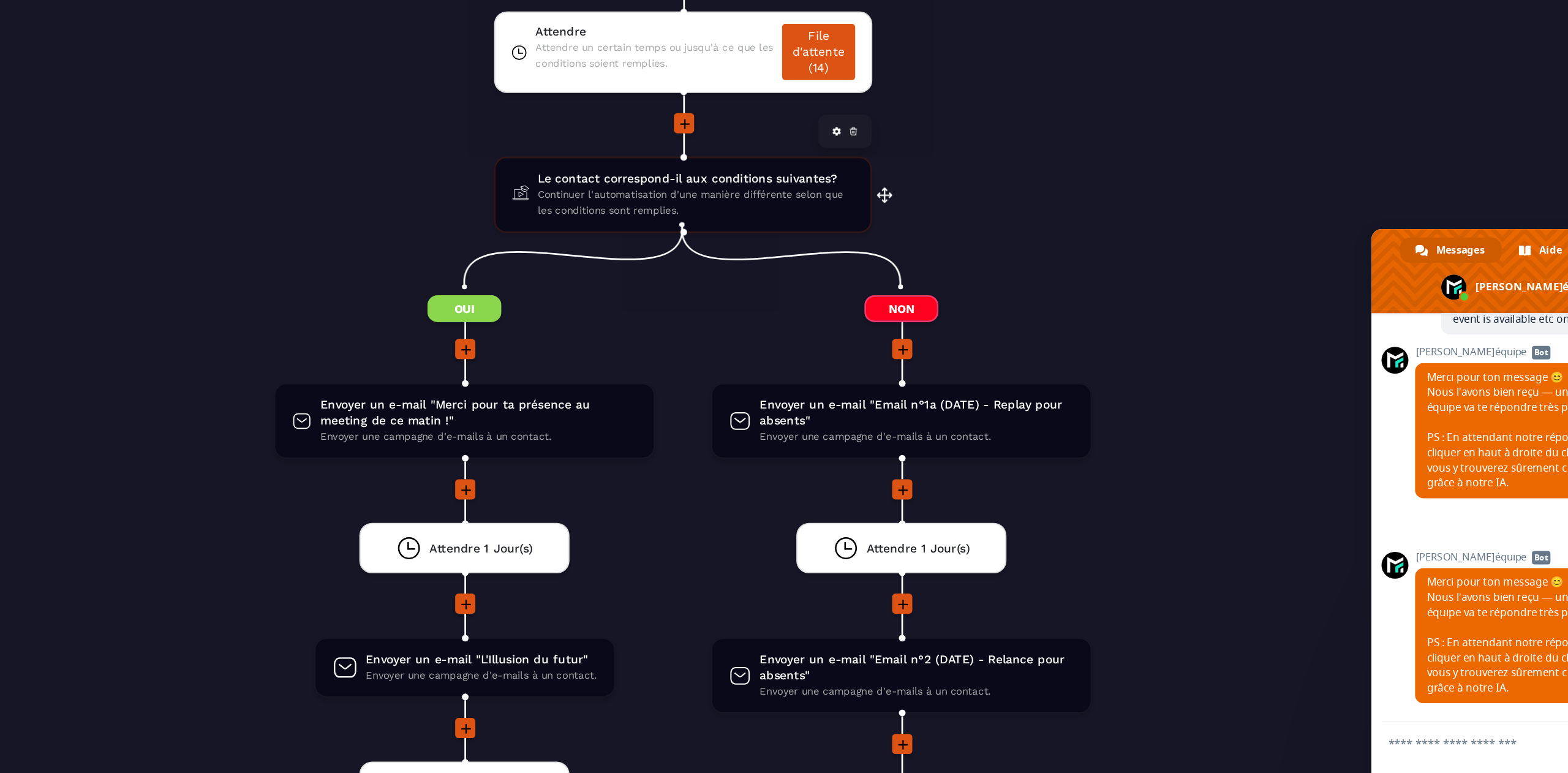
click at [774, 267] on span "Continuer l'automatisation d'une manière différente selon que les conditions so…" at bounding box center [816, 279] width 230 height 24
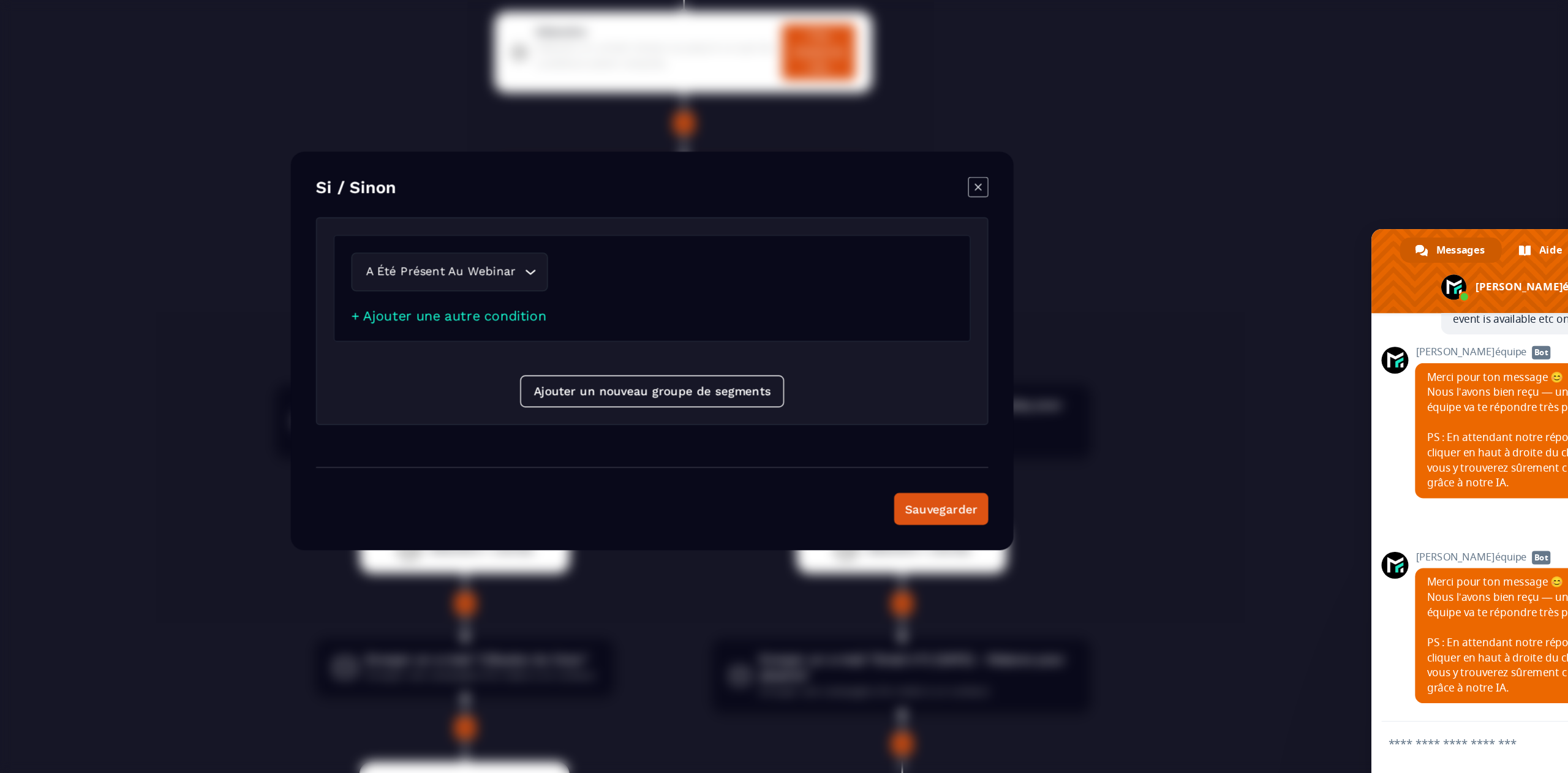
click at [1024, 264] on icon "Modal window" at bounding box center [1021, 266] width 14 height 14
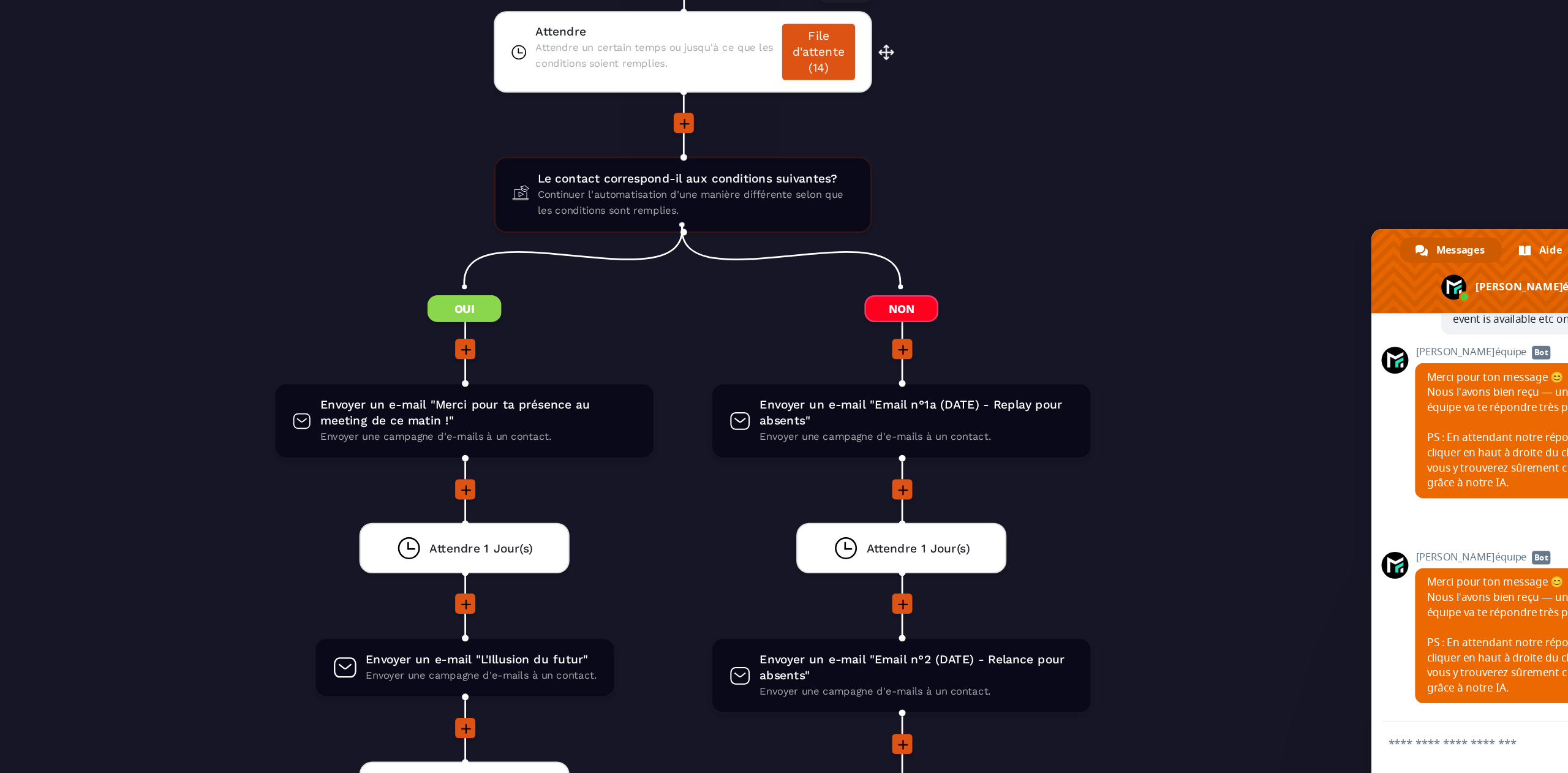
click at [900, 167] on link "File d'attente (14)" at bounding box center [905, 169] width 53 height 41
